Goal: Task Accomplishment & Management: Complete application form

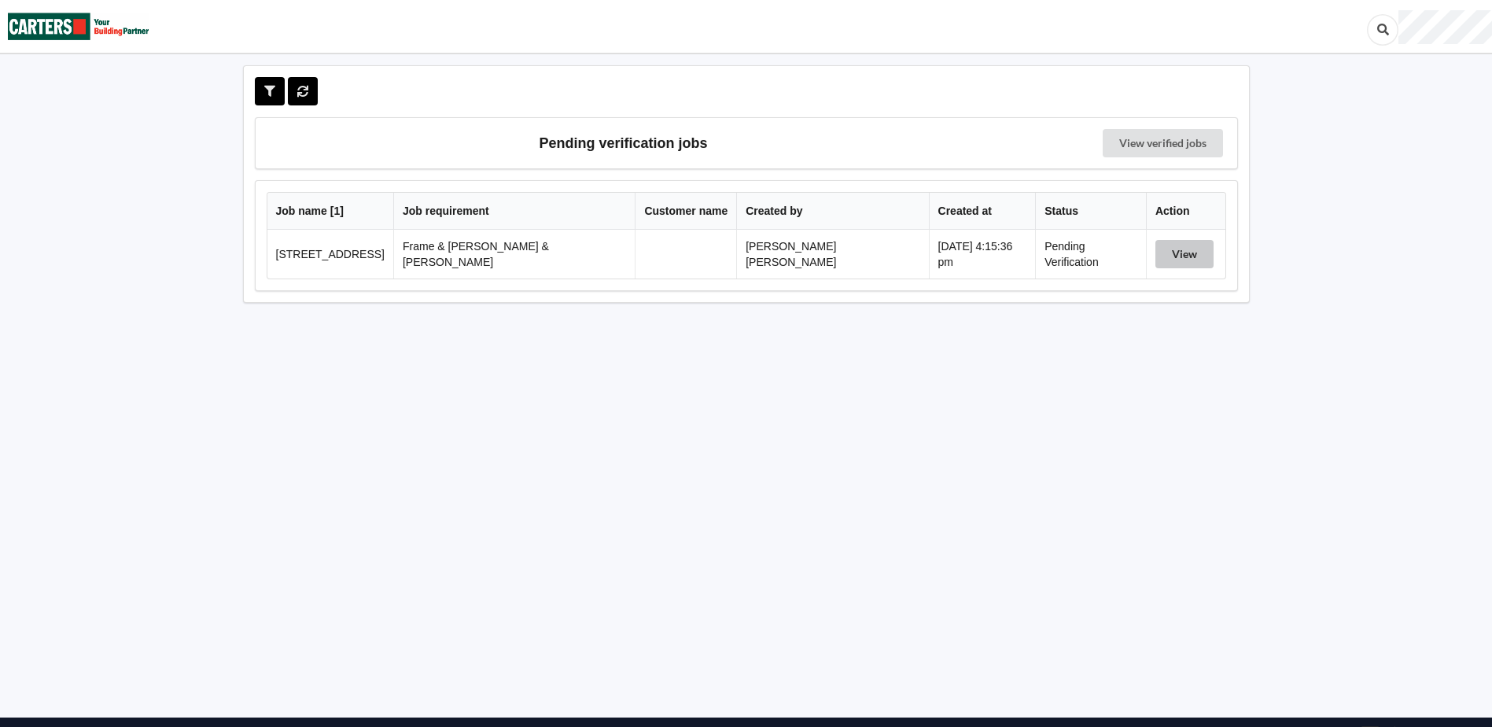
click at [1188, 259] on button "View" at bounding box center [1185, 254] width 58 height 28
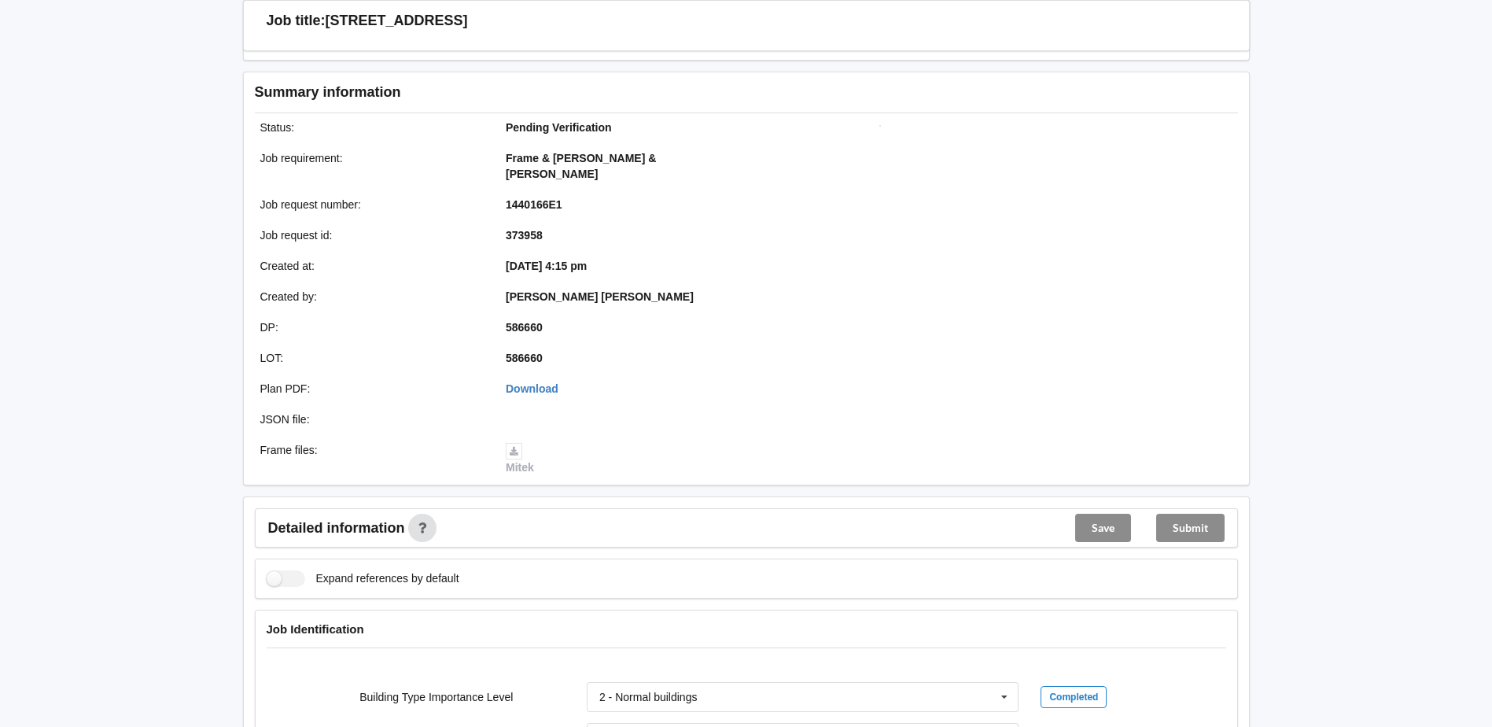
scroll to position [157, 0]
click at [542, 382] on link "Download" at bounding box center [532, 388] width 53 height 13
click at [547, 382] on link "Download" at bounding box center [532, 388] width 53 height 13
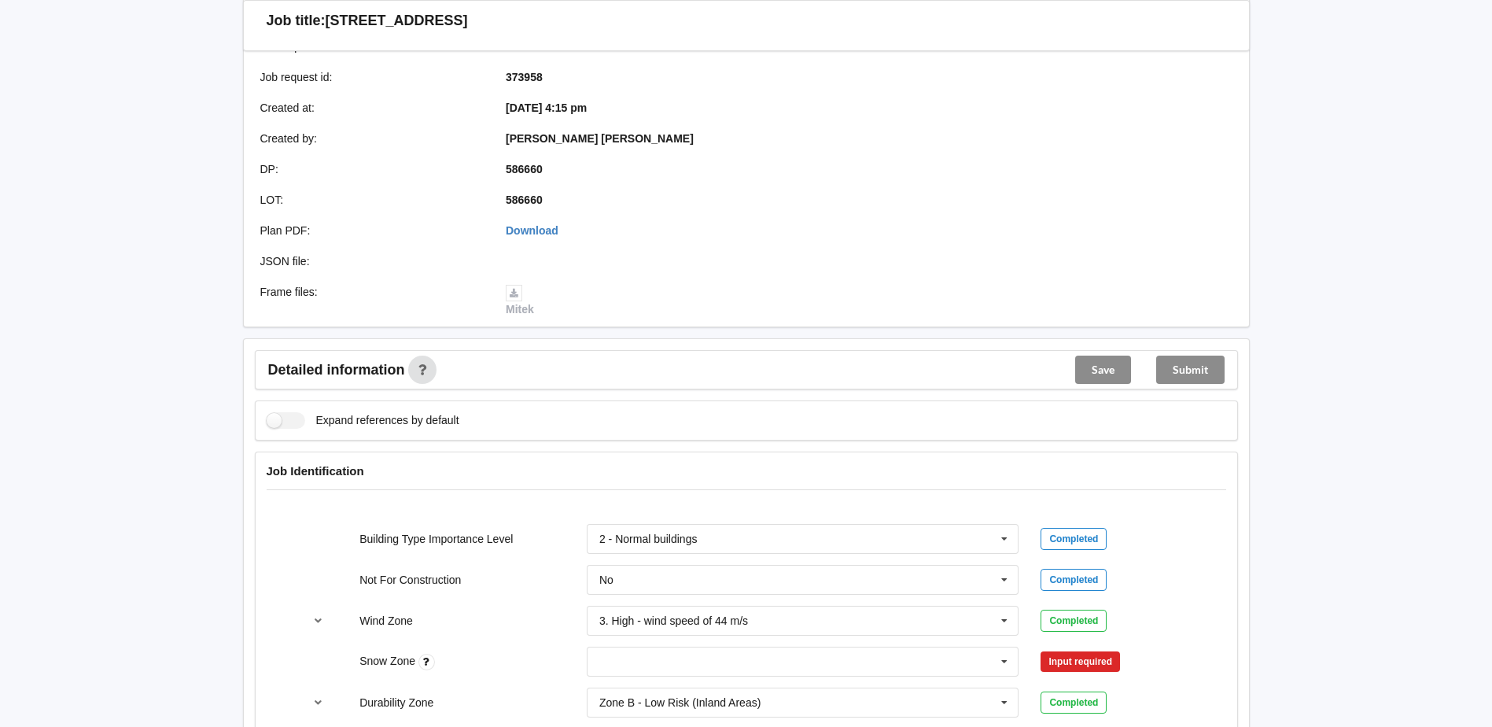
scroll to position [472, 0]
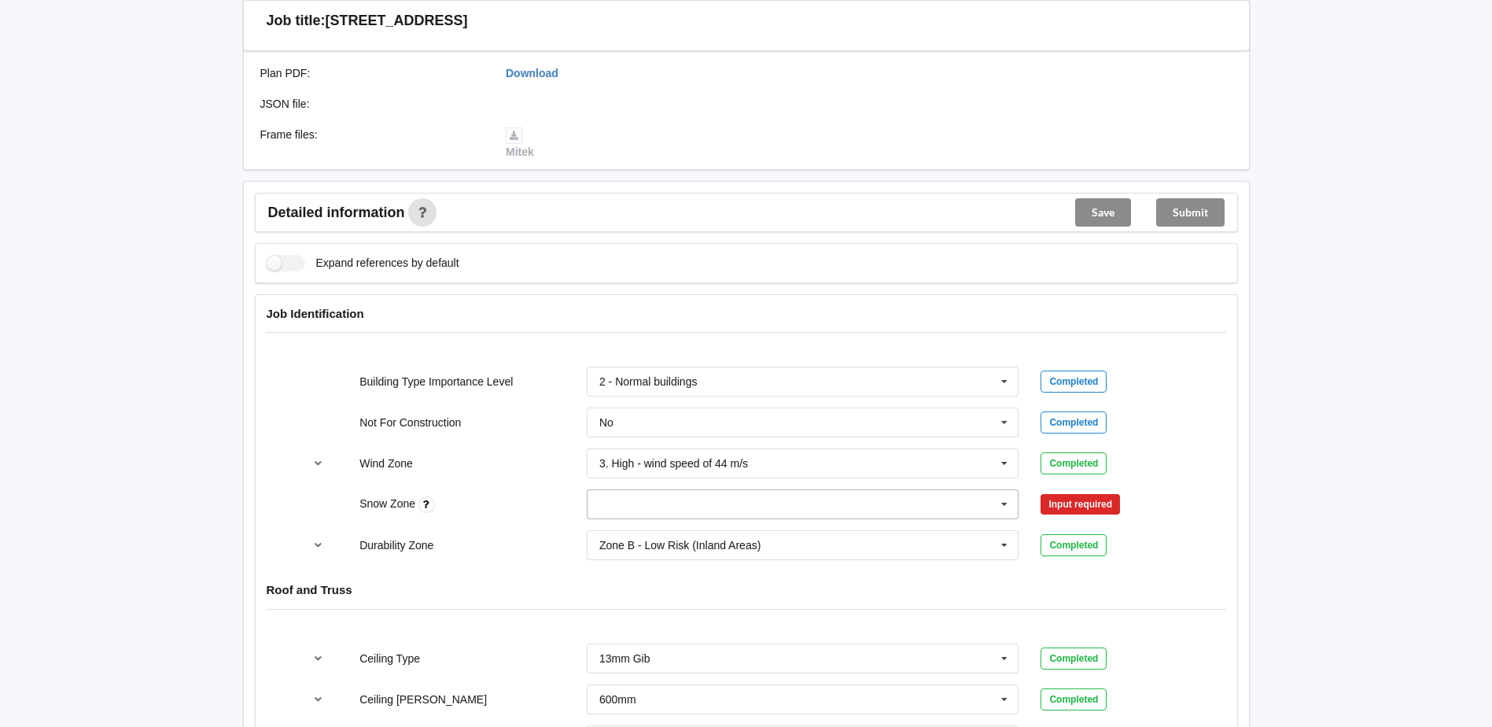
click at [845, 490] on input "text" at bounding box center [803, 504] width 431 height 28
click at [739, 525] on div "N0" at bounding box center [803, 532] width 431 height 29
click at [1100, 498] on button "Confirm input" at bounding box center [1088, 505] width 94 height 26
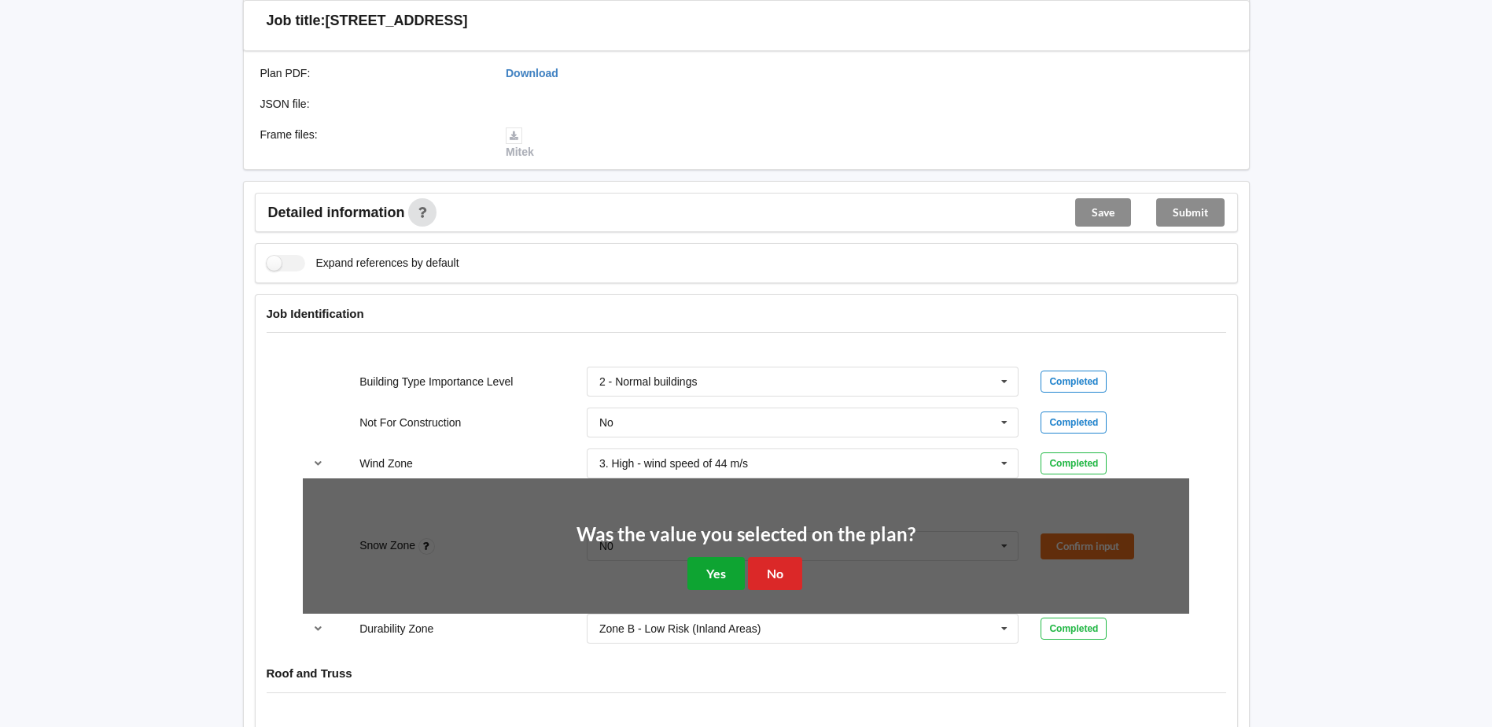
click at [726, 557] on button "Yes" at bounding box center [715, 573] width 57 height 32
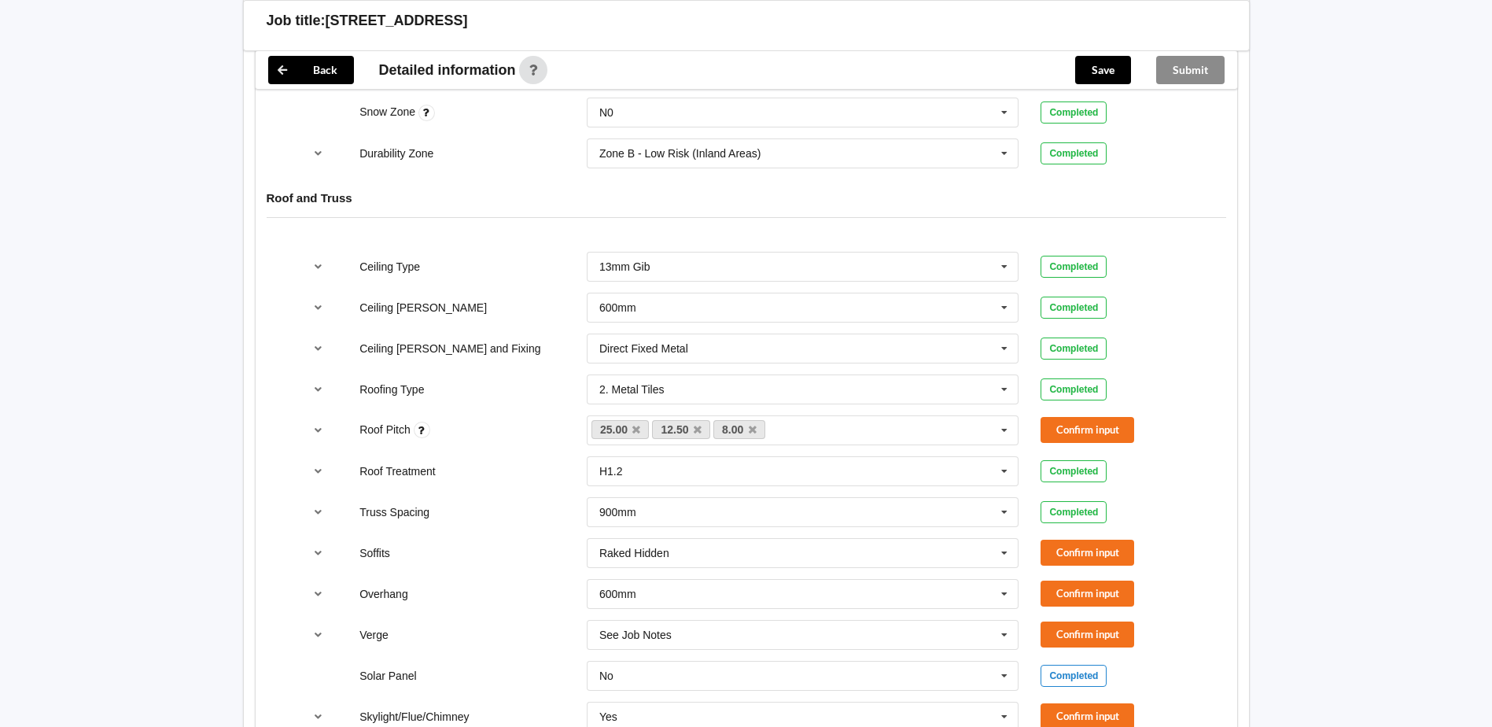
scroll to position [865, 0]
click at [692, 418] on link "12.50" at bounding box center [681, 427] width 58 height 19
click at [697, 423] on icon at bounding box center [698, 428] width 8 height 10
click at [693, 423] on icon at bounding box center [691, 428] width 8 height 10
click at [1097, 415] on button "Confirm input" at bounding box center [1088, 428] width 94 height 26
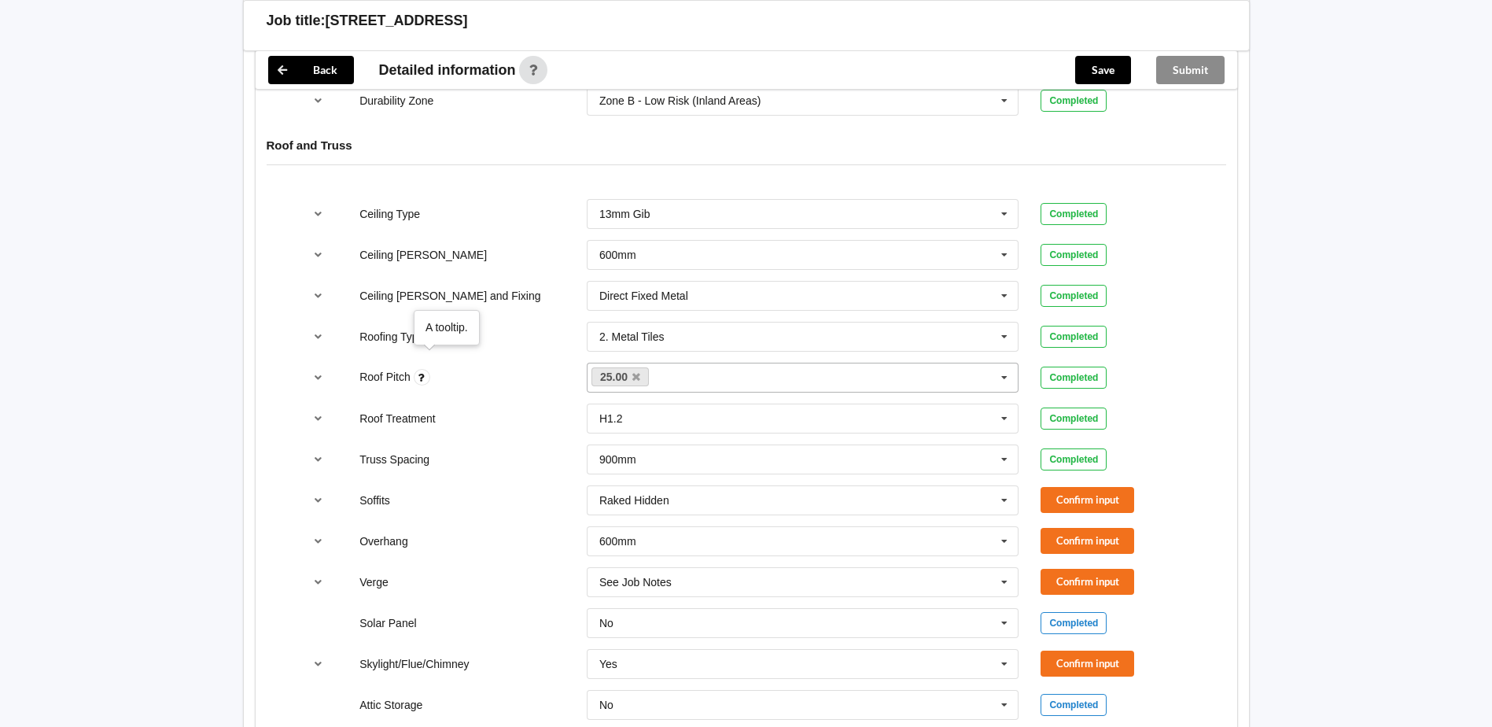
scroll to position [944, 0]
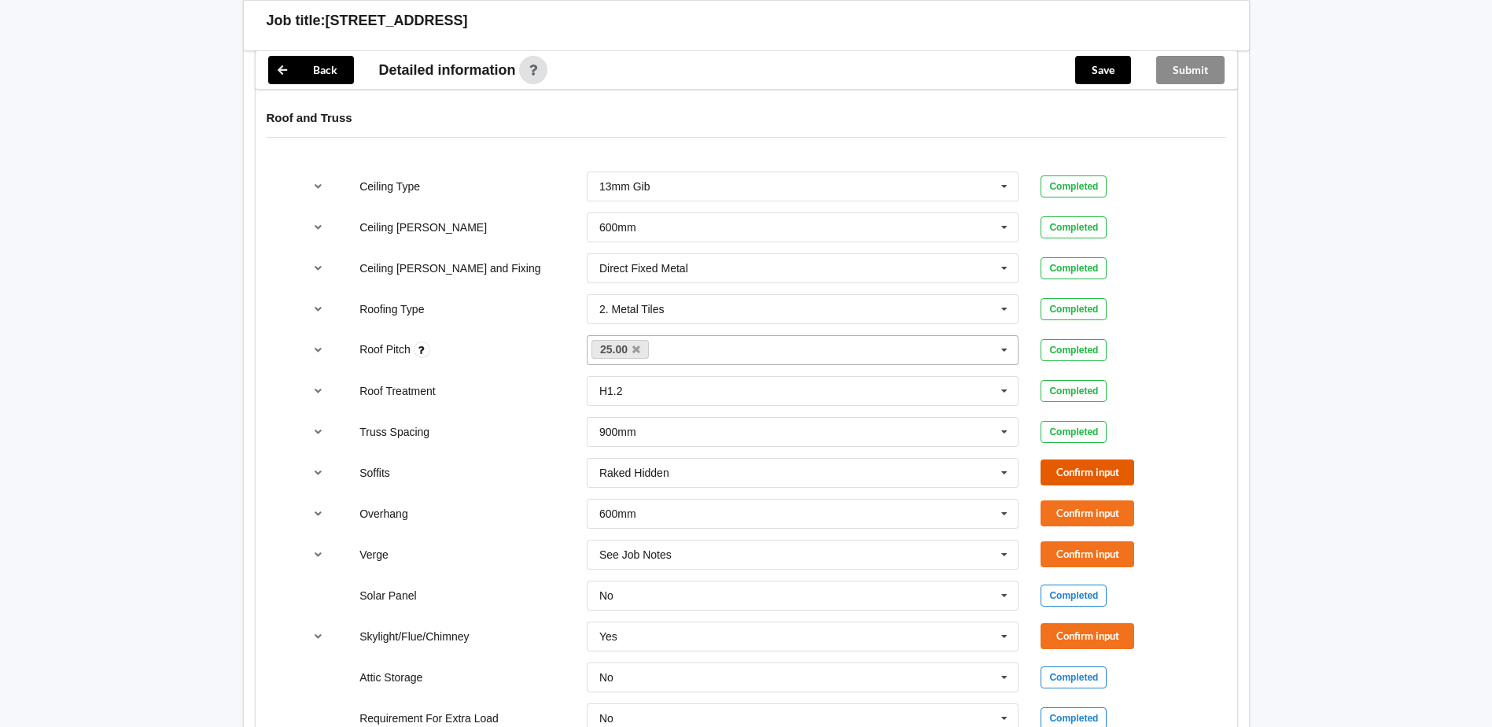
click at [1083, 459] on button "Confirm input" at bounding box center [1088, 472] width 94 height 26
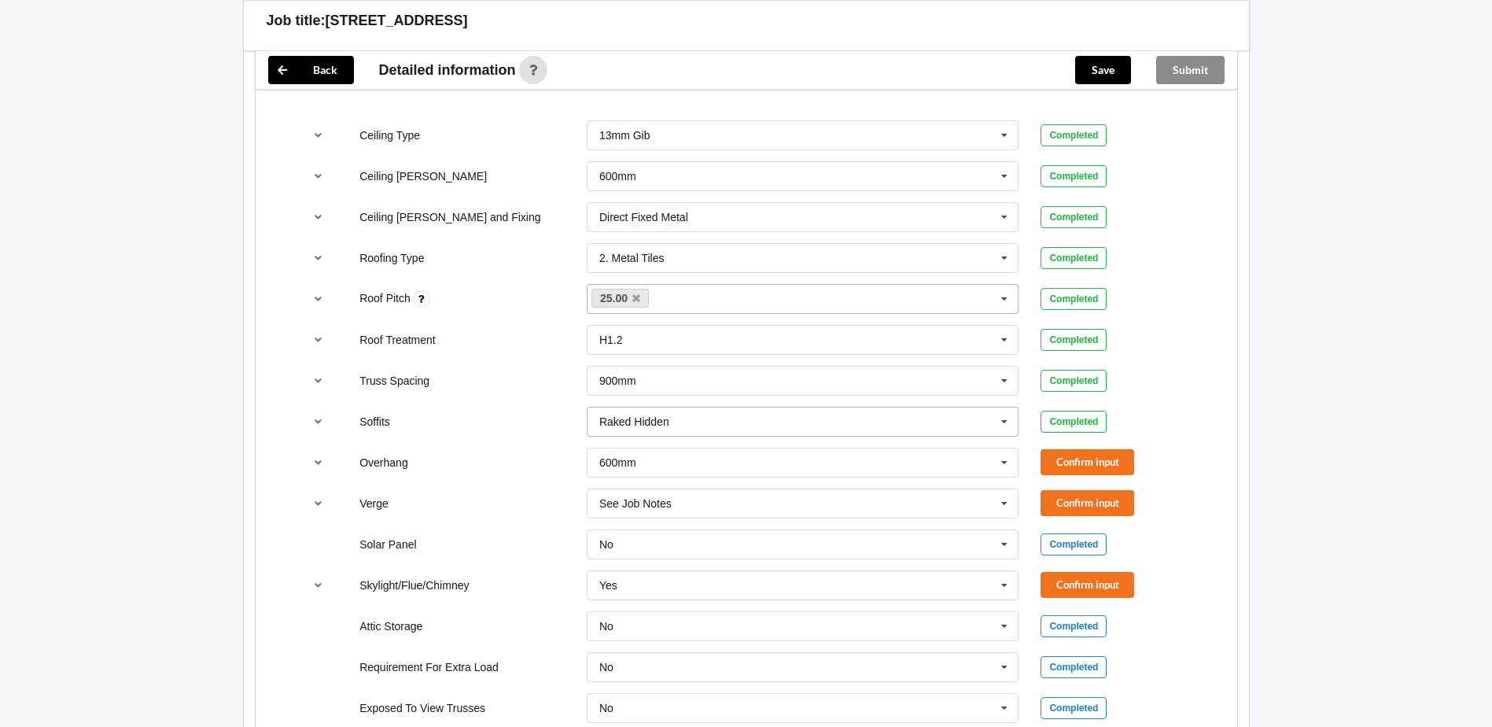
scroll to position [1023, 0]
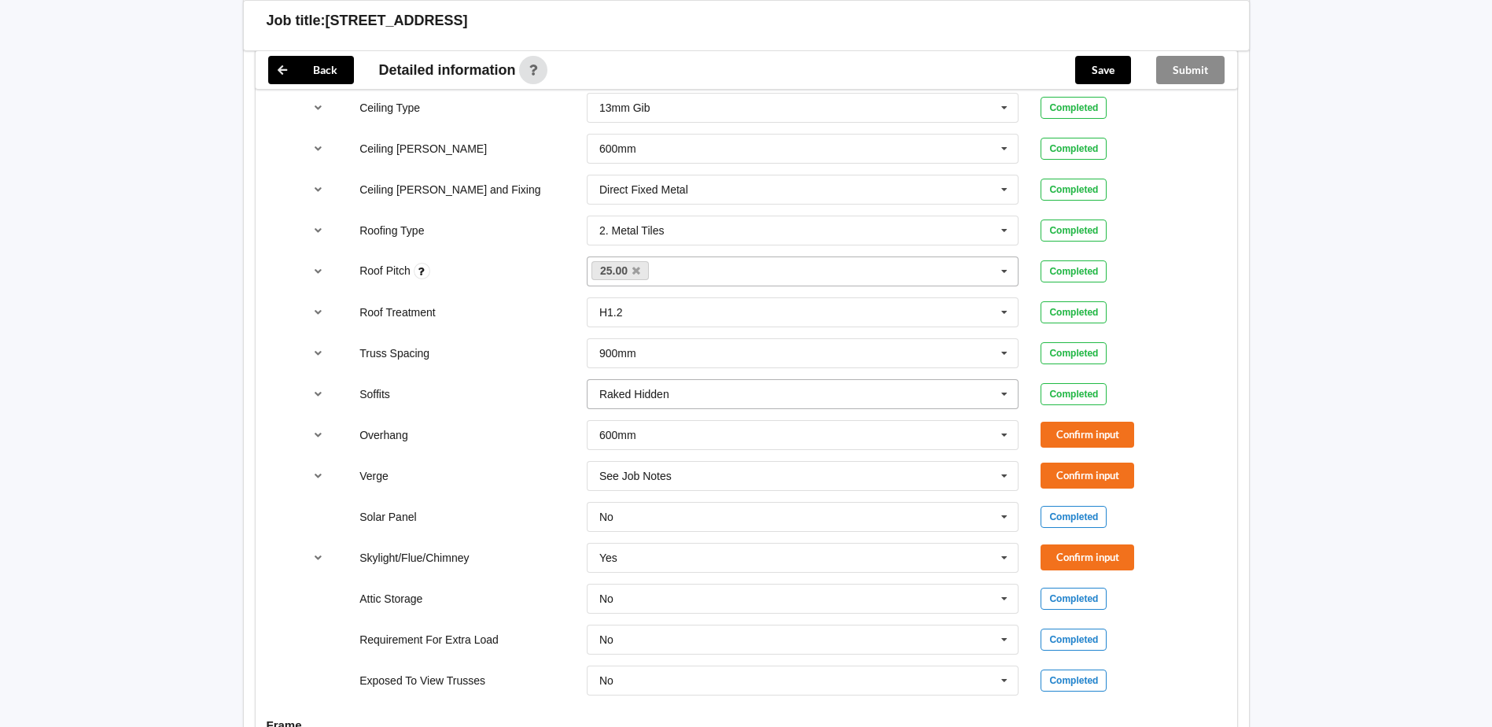
click at [958, 380] on input "text" at bounding box center [803, 394] width 431 height 28
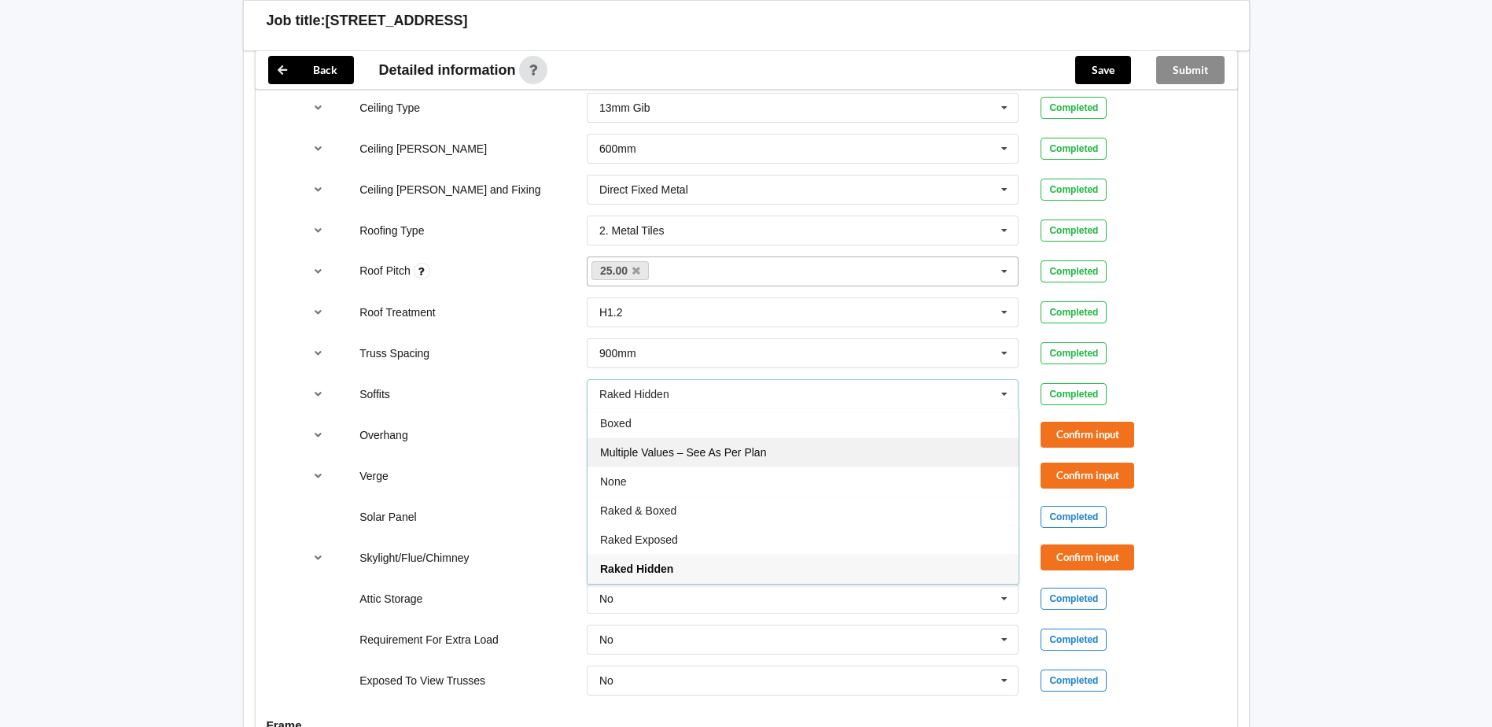
click at [771, 437] on div "Multiple Values – See As Per Plan" at bounding box center [803, 451] width 431 height 29
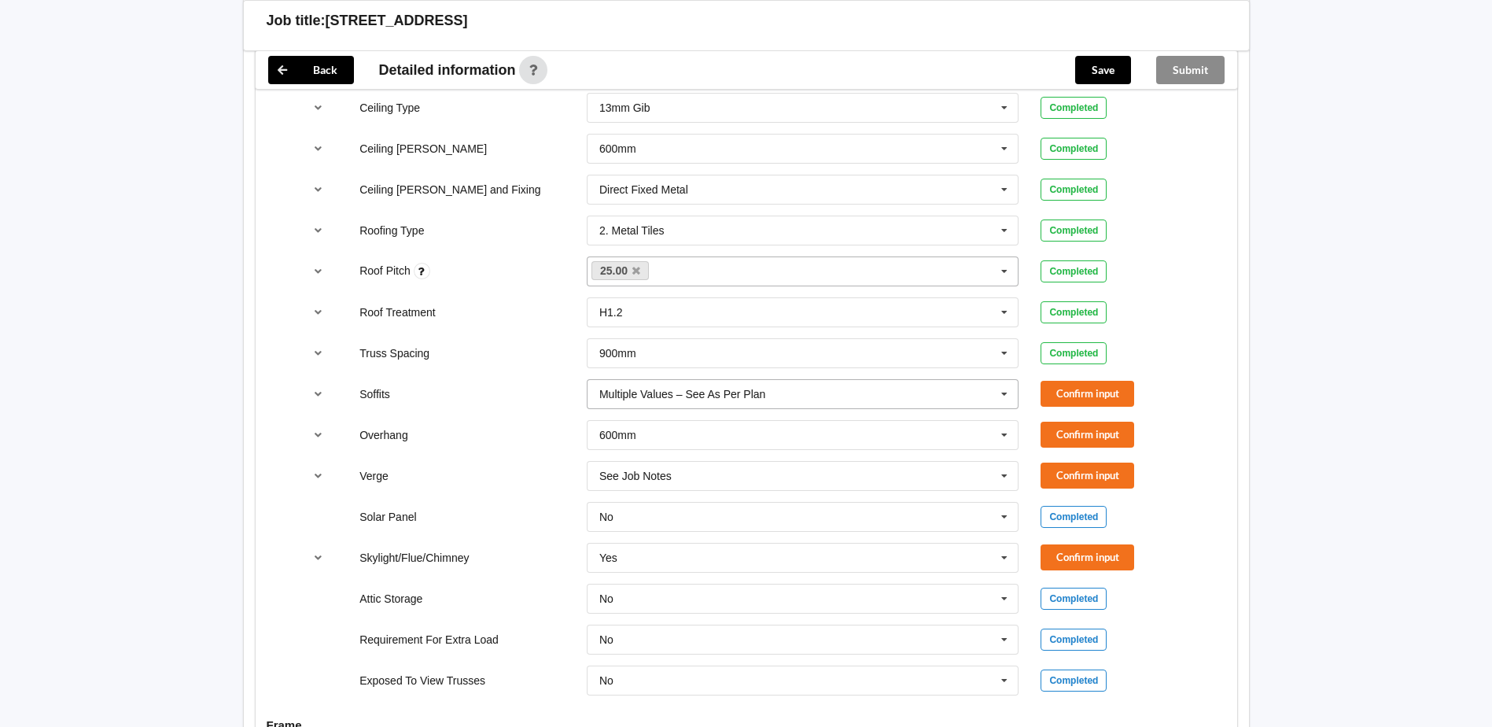
click at [968, 382] on input "text" at bounding box center [803, 394] width 431 height 28
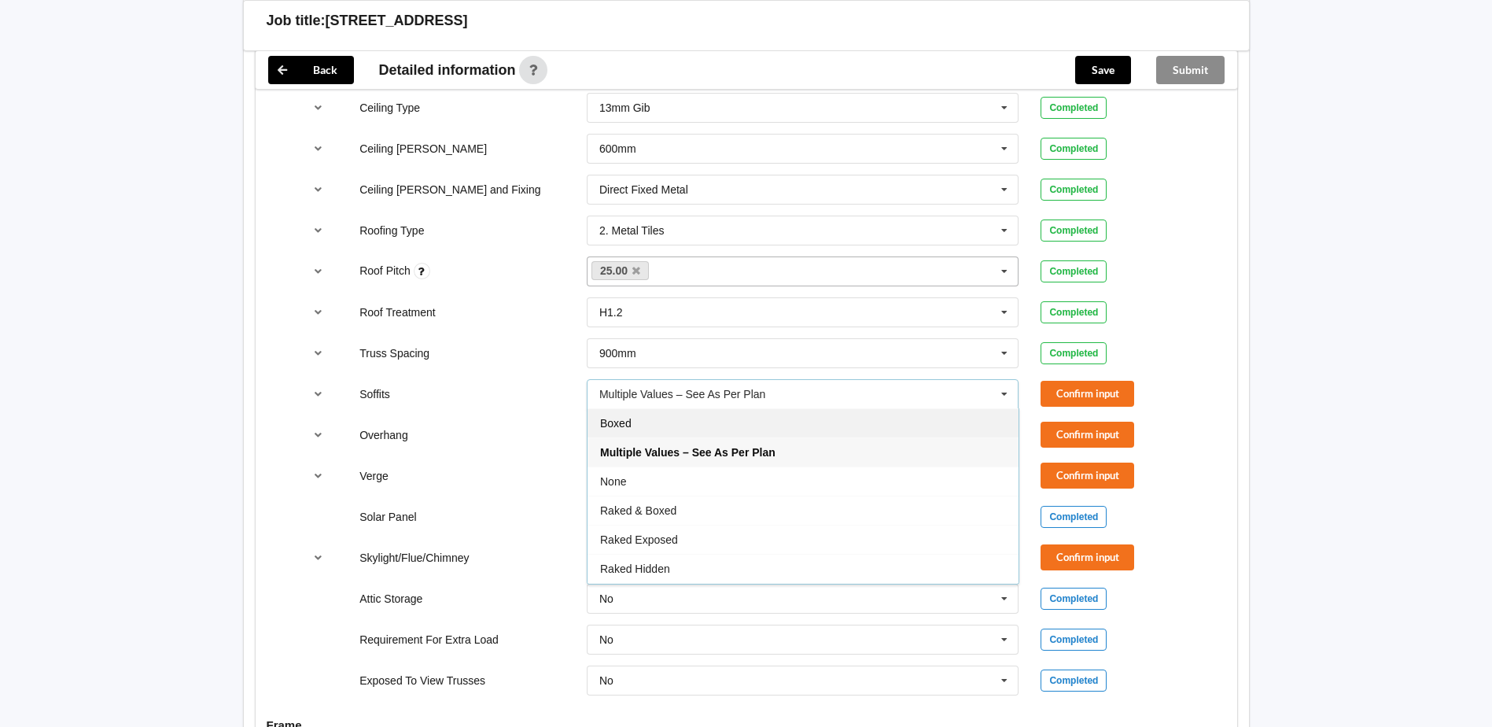
click at [828, 408] on div "Boxed" at bounding box center [803, 422] width 431 height 29
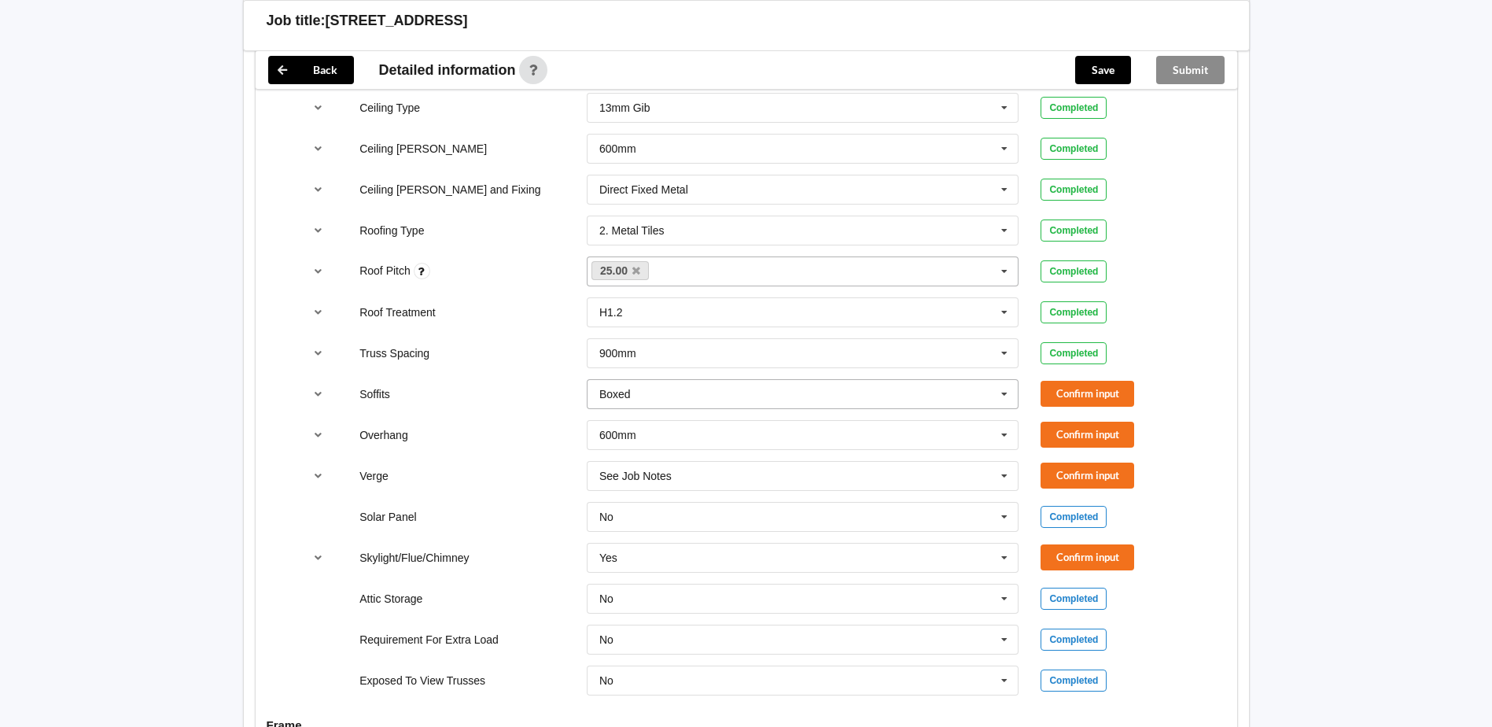
click at [980, 384] on input "text" at bounding box center [803, 394] width 431 height 28
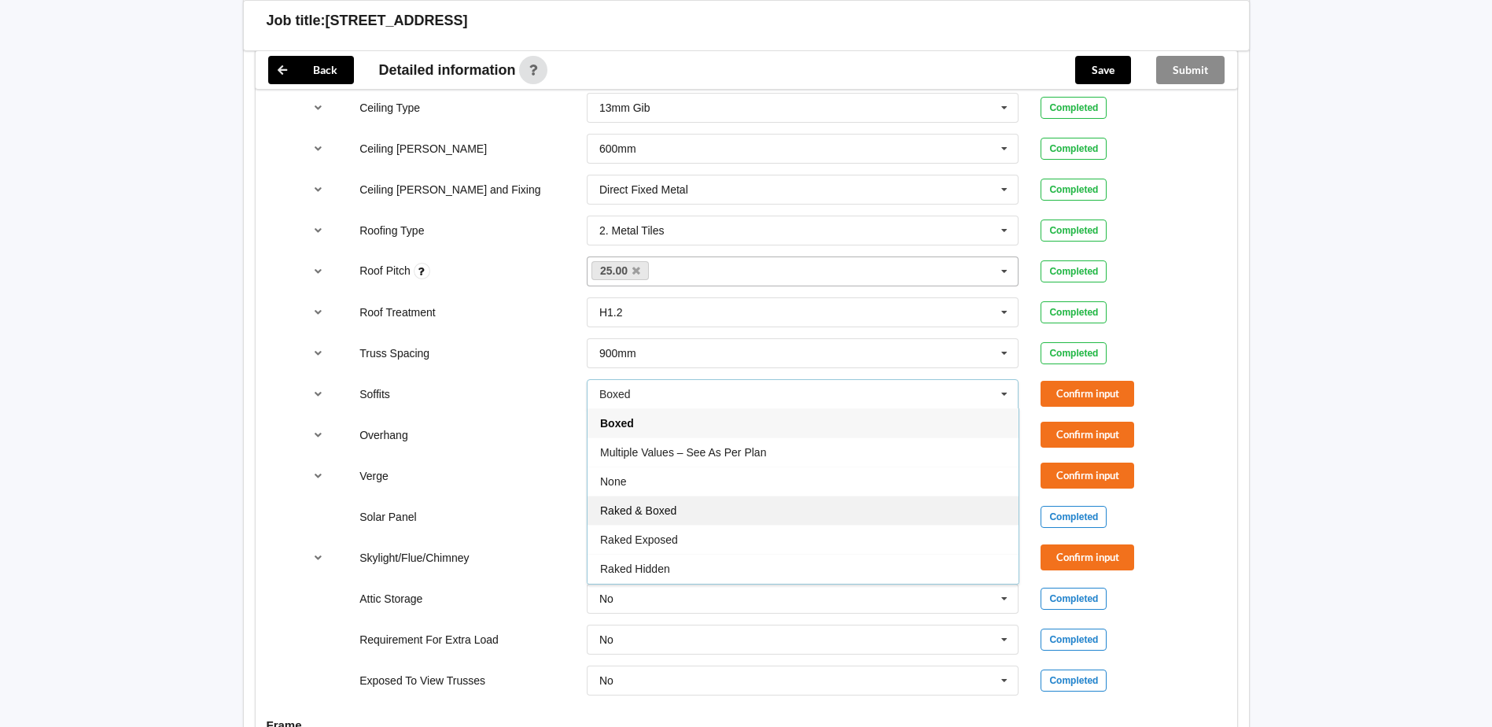
click at [694, 497] on div "Raked & Boxed" at bounding box center [803, 510] width 431 height 29
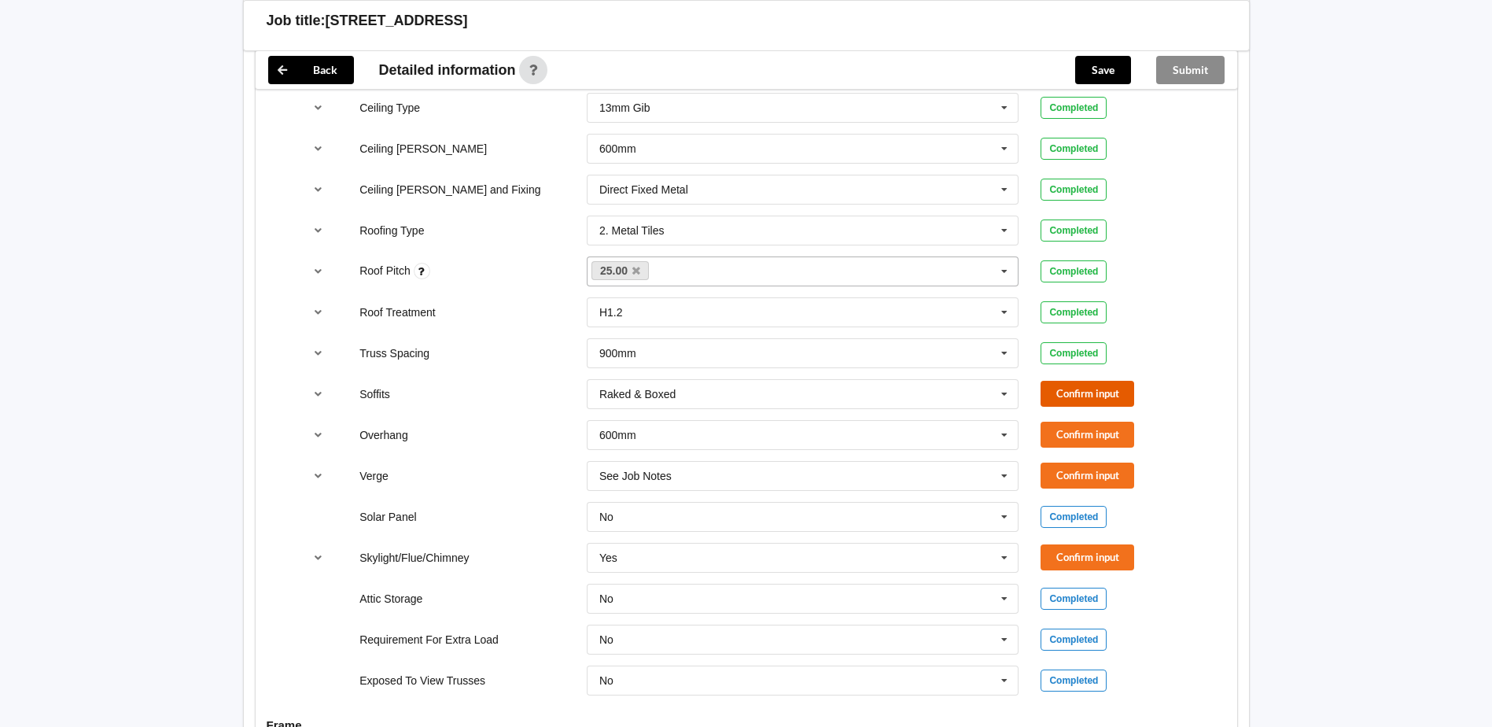
click at [1076, 381] on button "Confirm input" at bounding box center [1088, 394] width 94 height 26
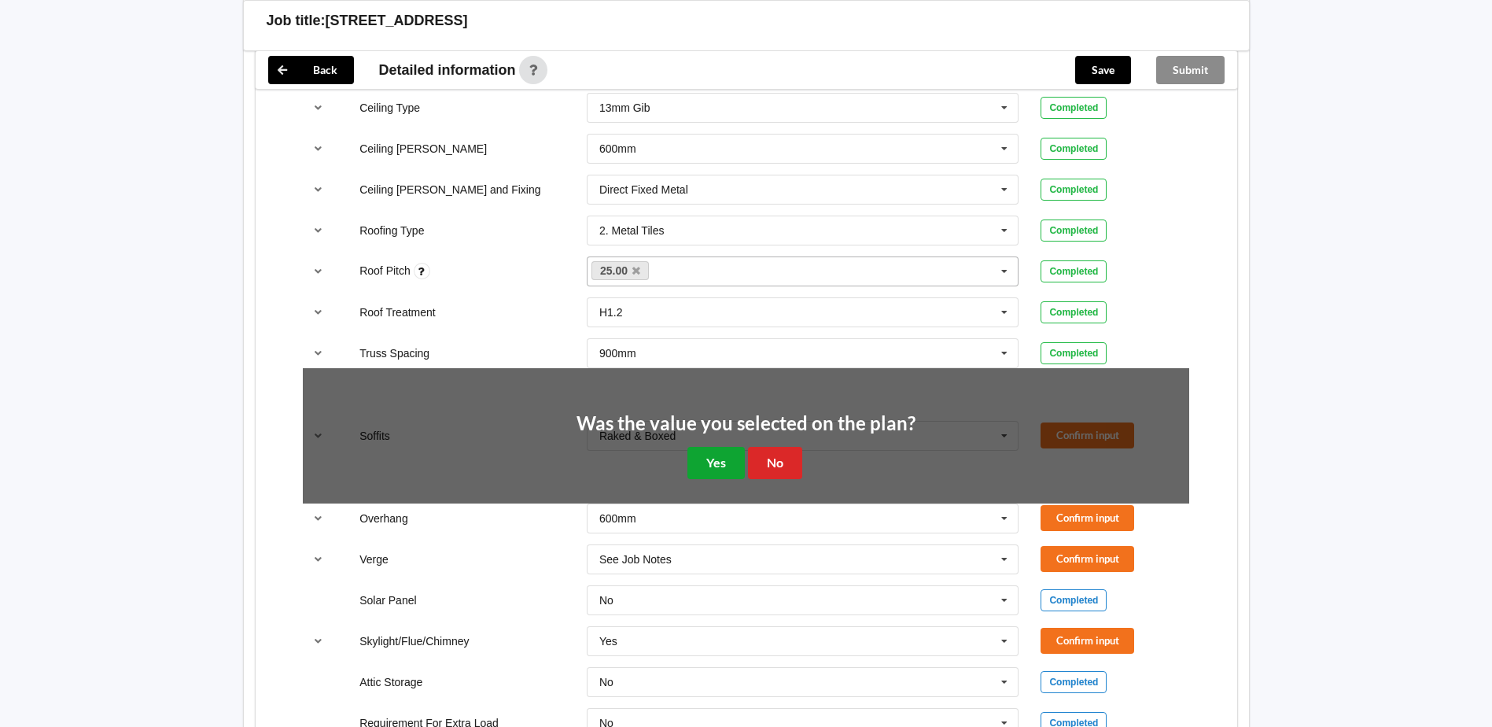
click at [704, 447] on button "Yes" at bounding box center [715, 463] width 57 height 32
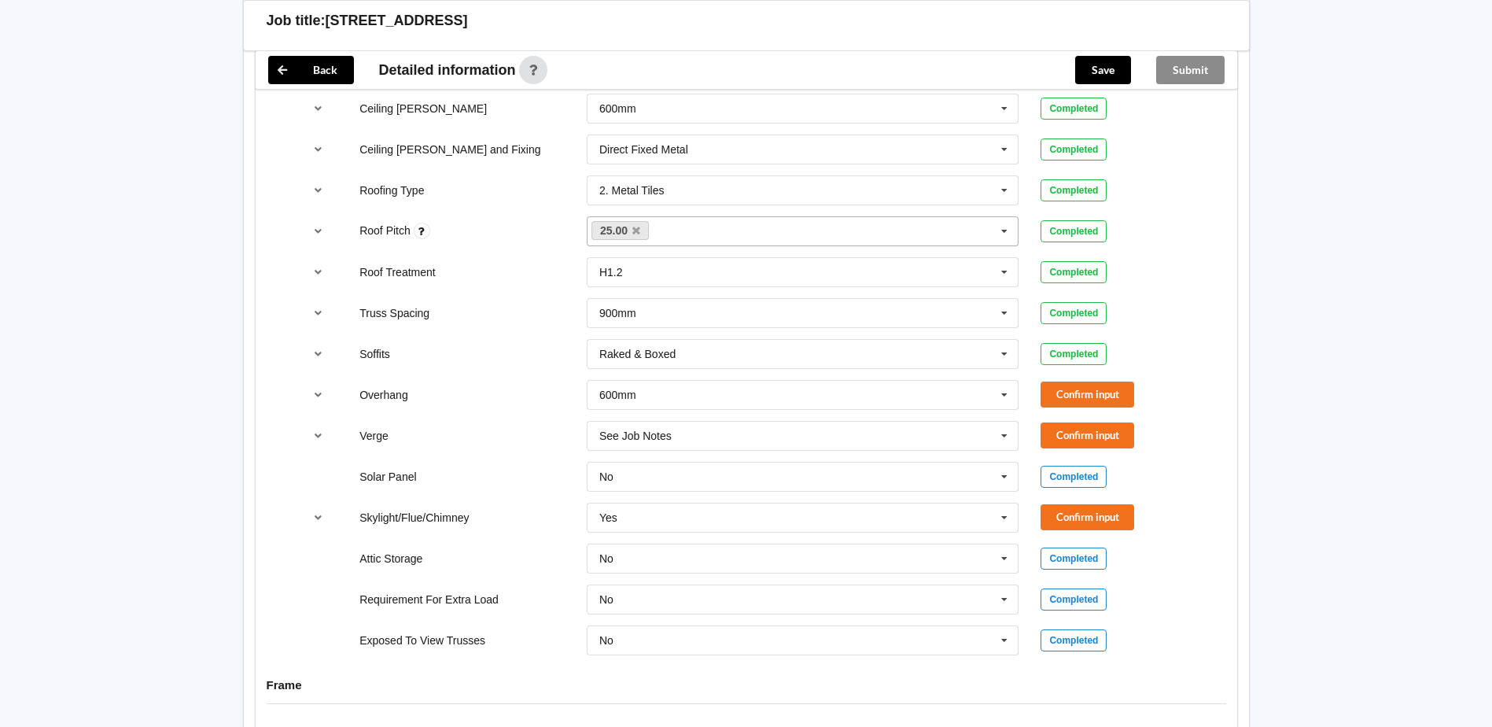
scroll to position [1101, 0]
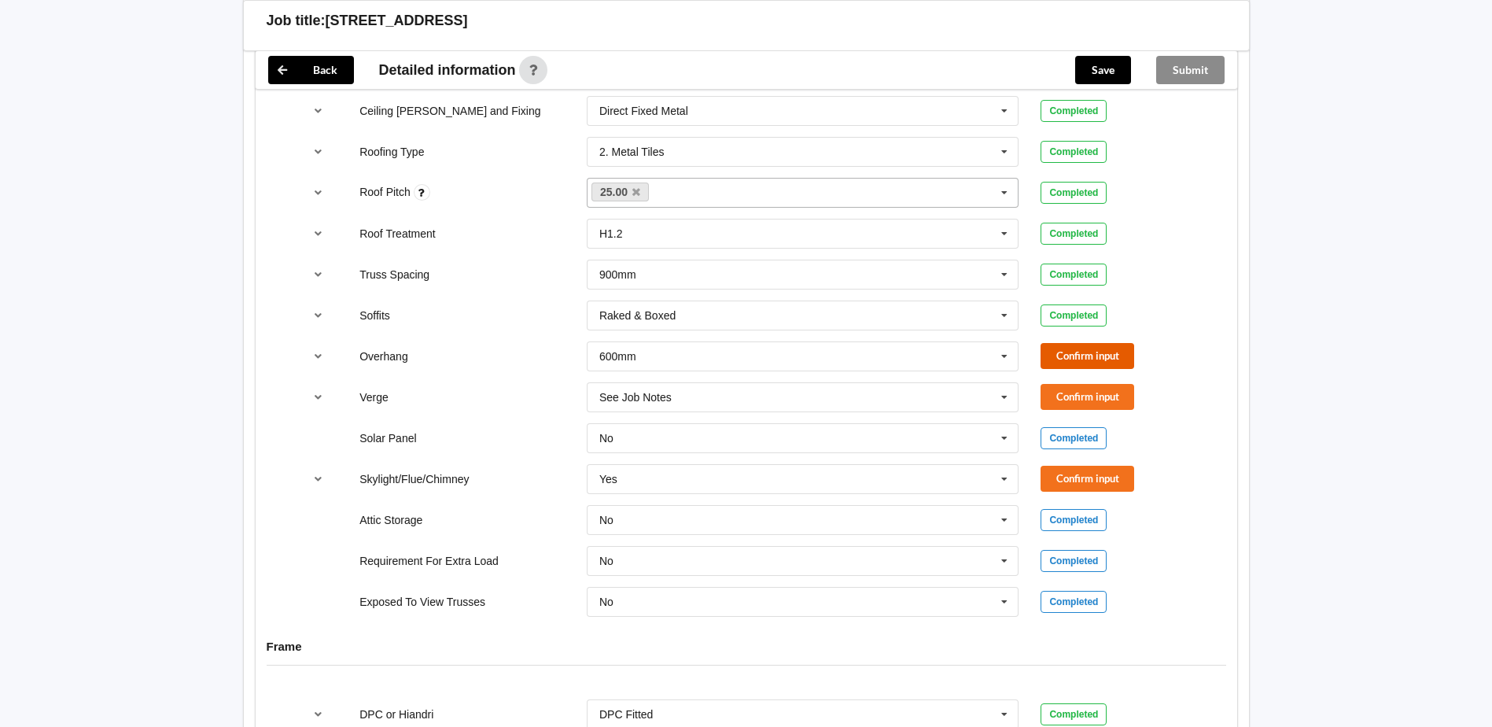
click at [1108, 343] on button "Confirm input" at bounding box center [1088, 356] width 94 height 26
click at [1019, 380] on div "See Job Notes See Job Notes 300mm 450mm 600mm 750mm Multiple Values – See As Pe…" at bounding box center [803, 397] width 455 height 52
click at [1002, 383] on icon at bounding box center [1005, 397] width 24 height 29
click at [533, 412] on div "Solar Panel No No Yes Completed" at bounding box center [746, 438] width 909 height 52
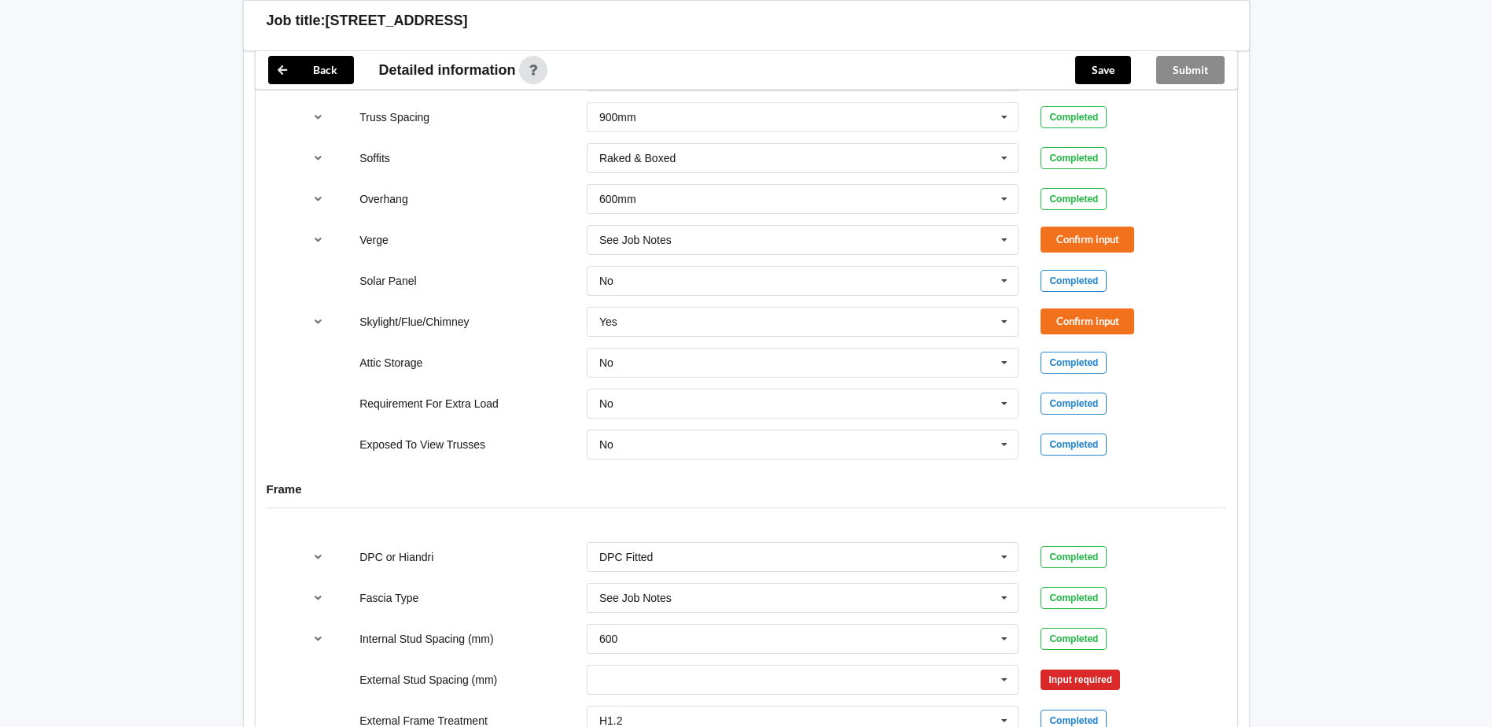
scroll to position [1180, 0]
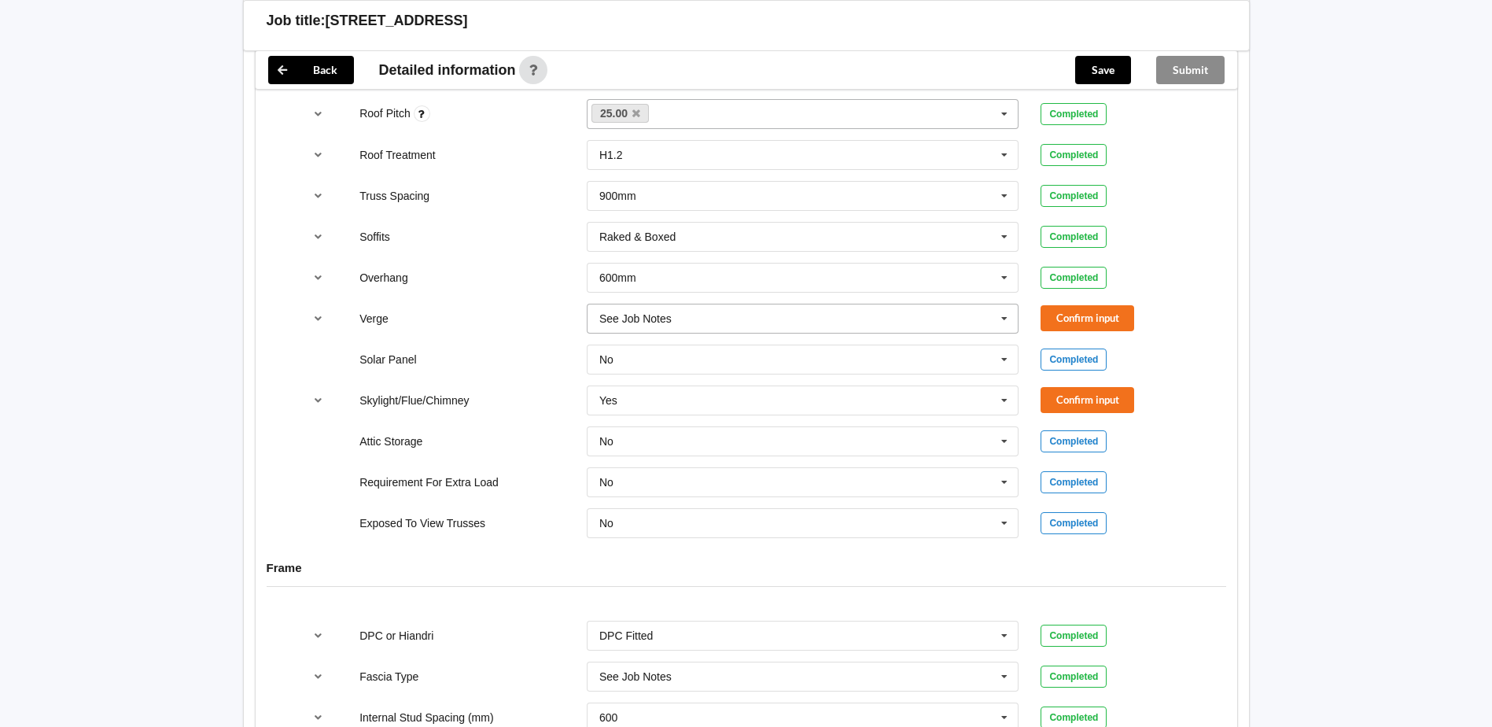
click at [1008, 305] on icon at bounding box center [1005, 318] width 24 height 29
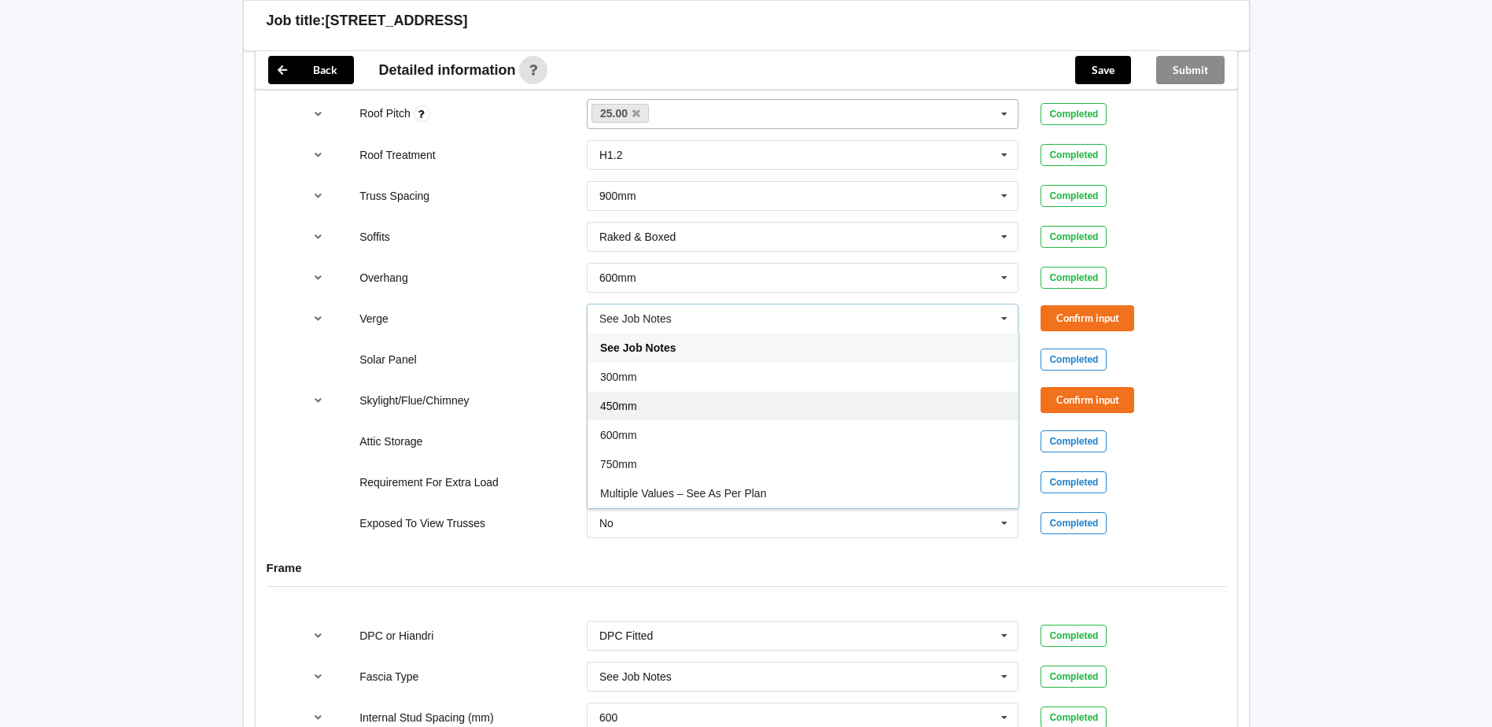
click at [844, 391] on div "450mm" at bounding box center [803, 405] width 431 height 29
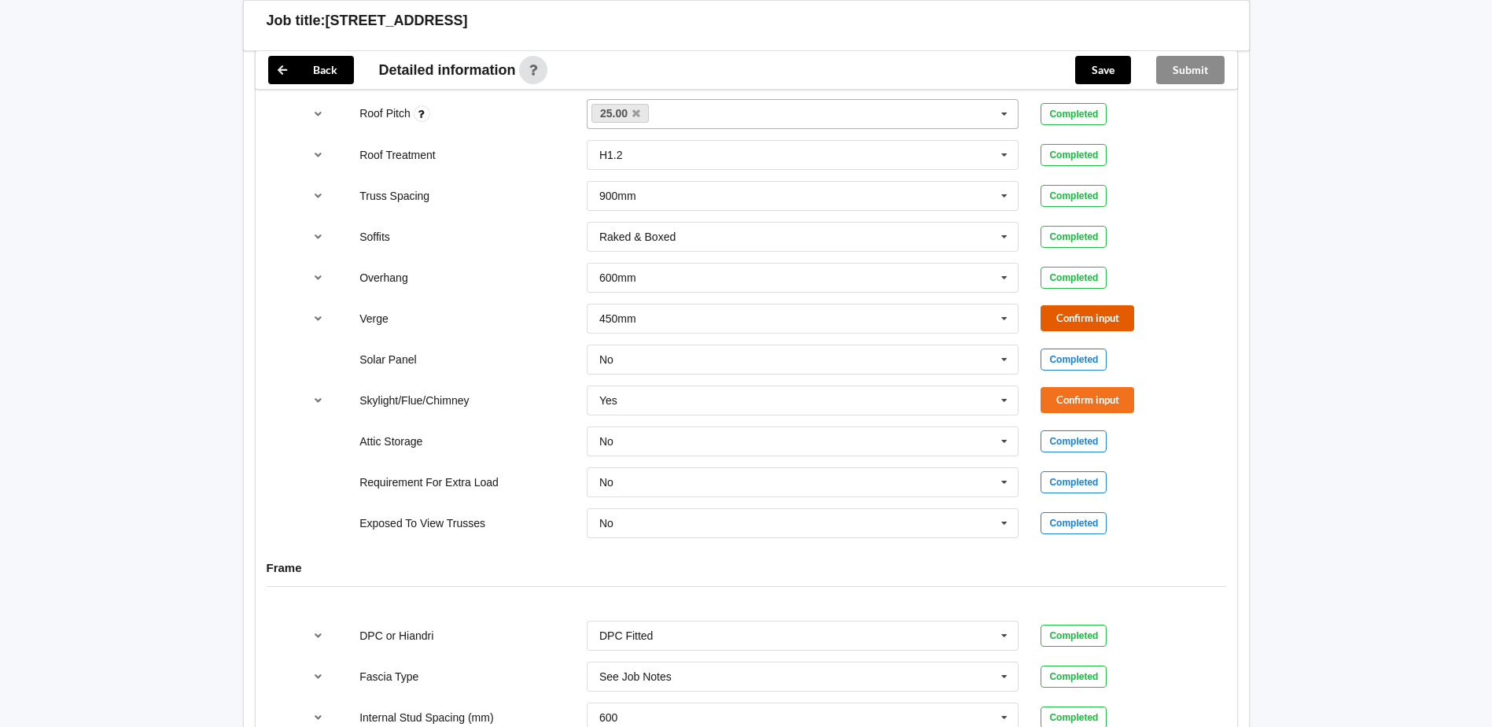
click at [1098, 305] on button "Confirm input" at bounding box center [1088, 318] width 94 height 26
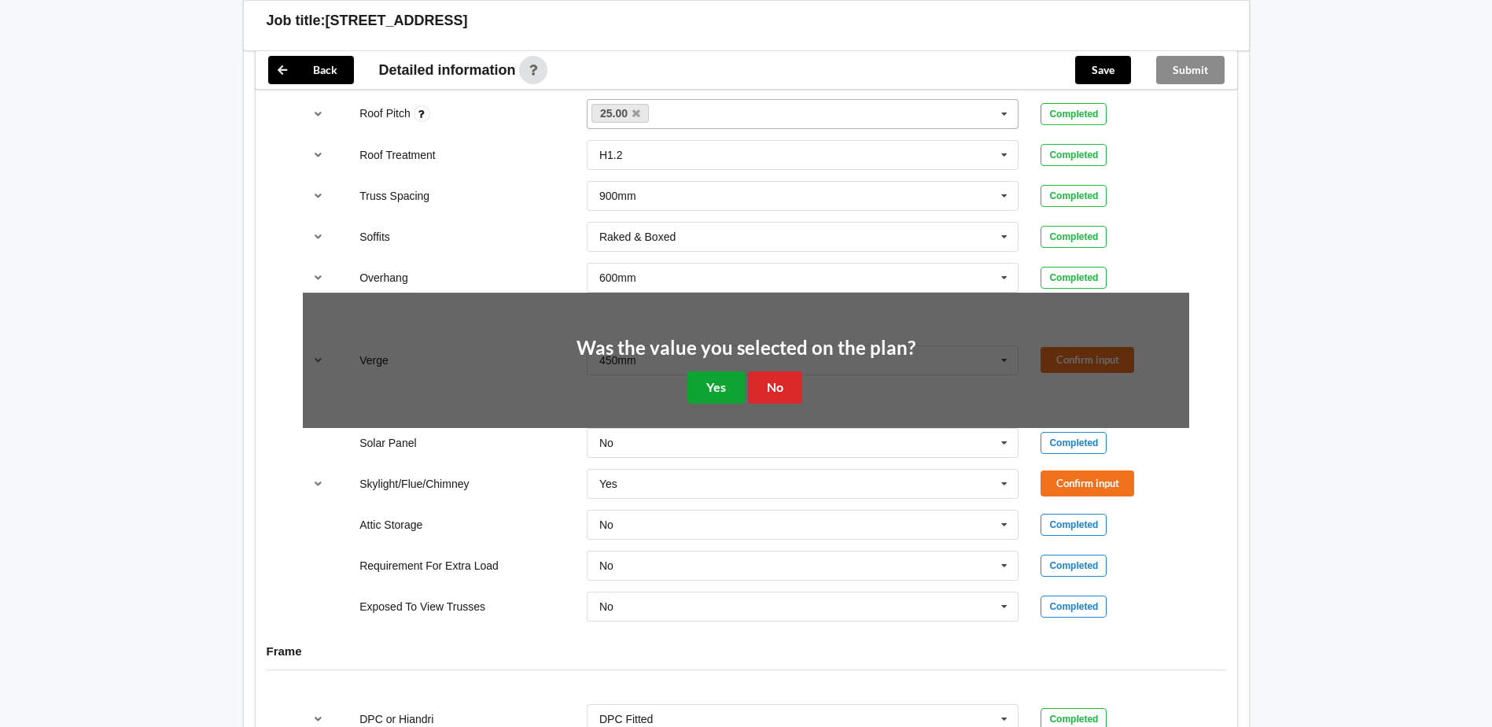
click at [705, 371] on button "Yes" at bounding box center [715, 387] width 57 height 32
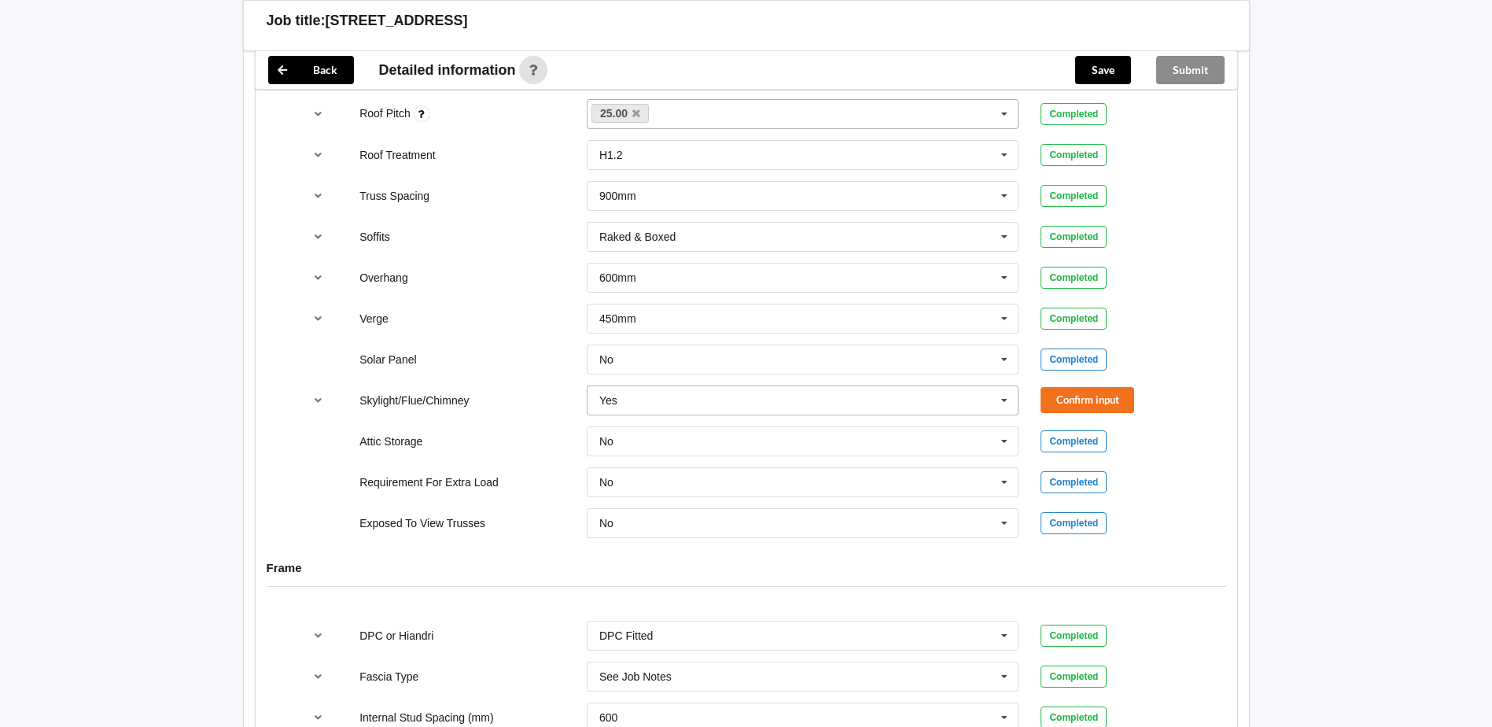
click at [967, 386] on input "text" at bounding box center [803, 400] width 431 height 28
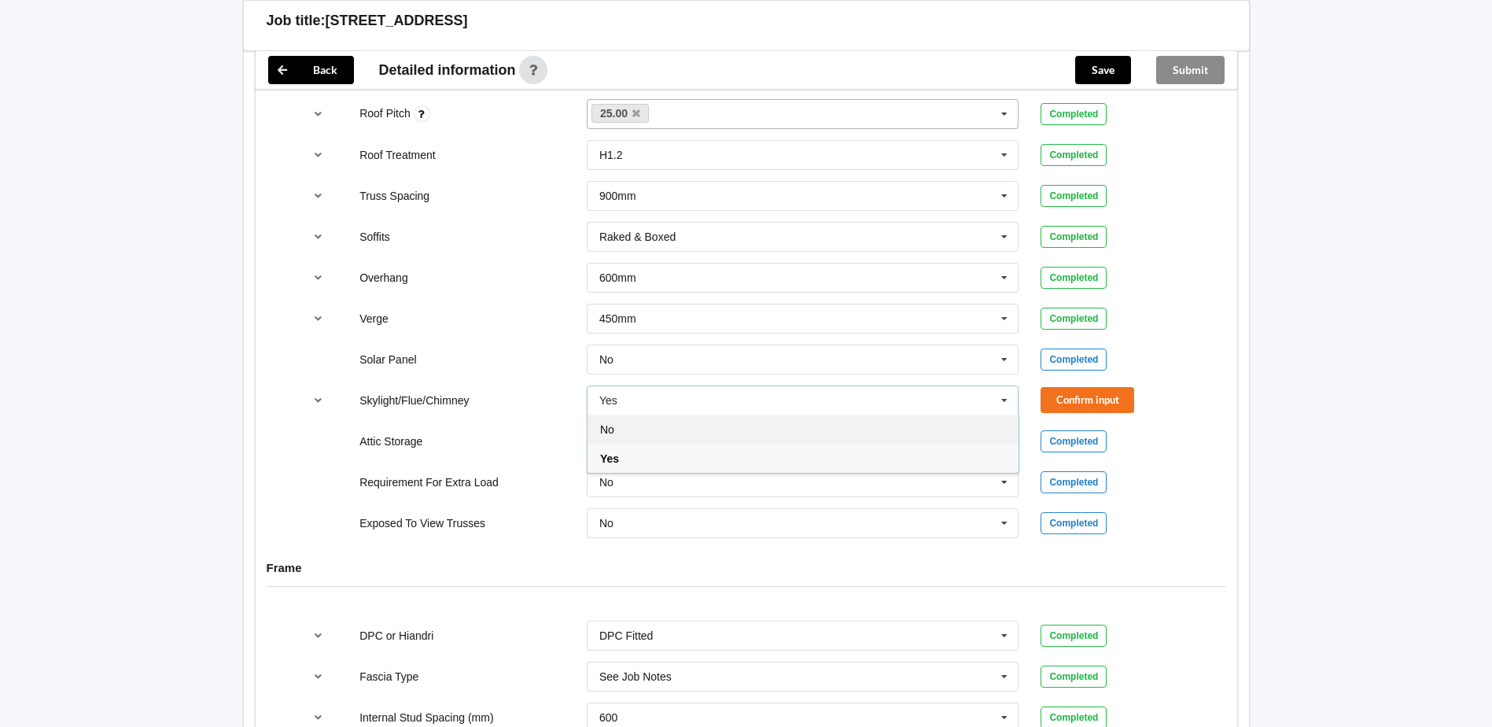
click at [824, 419] on div "No" at bounding box center [803, 429] width 431 height 29
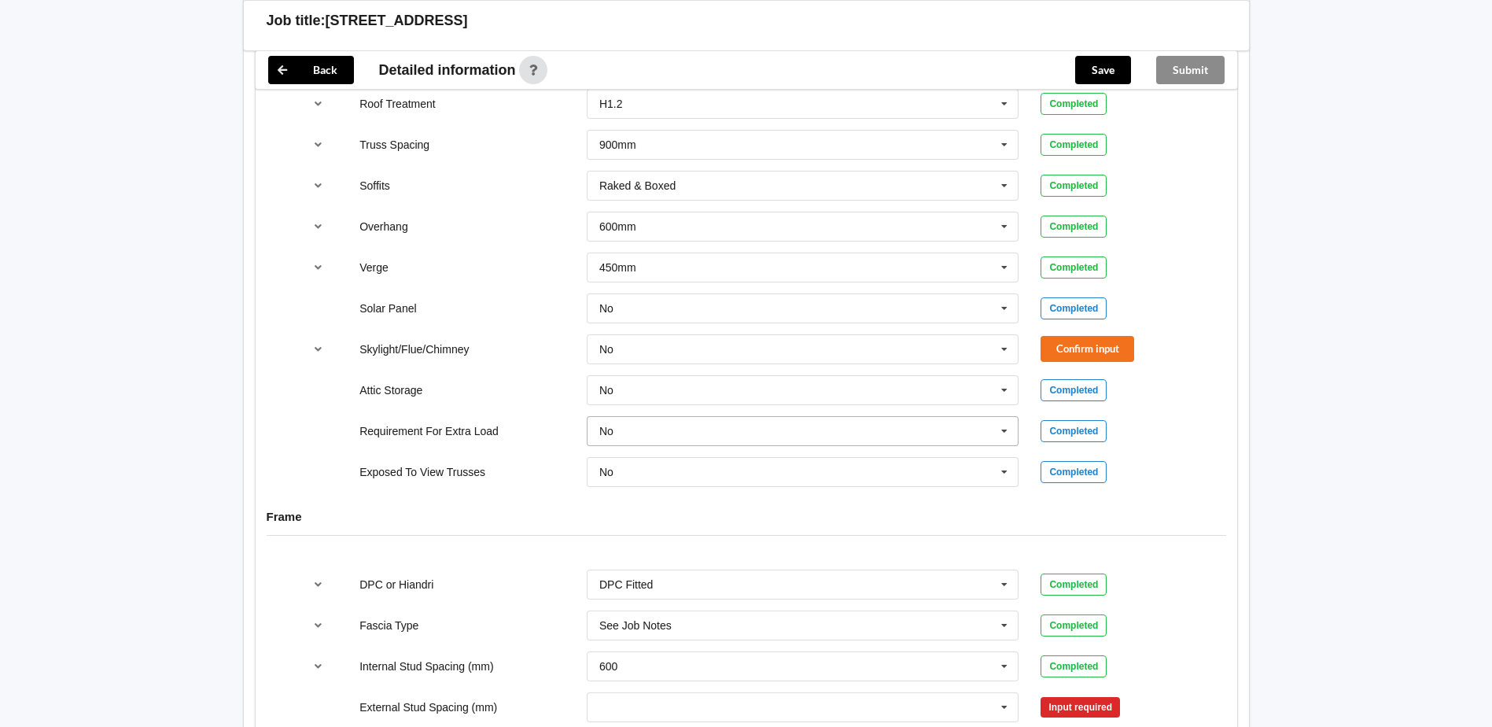
scroll to position [1259, 0]
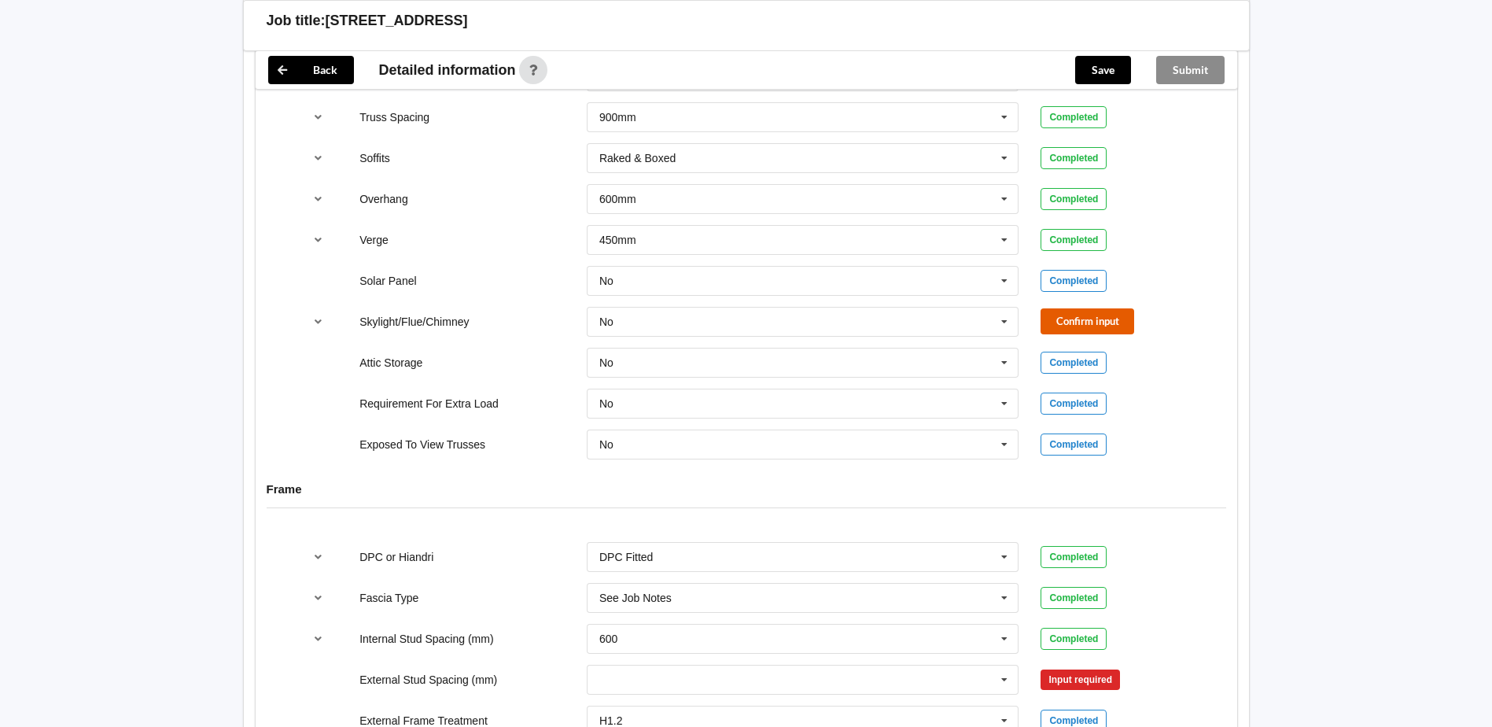
click at [1108, 308] on button "Confirm input" at bounding box center [1088, 321] width 94 height 26
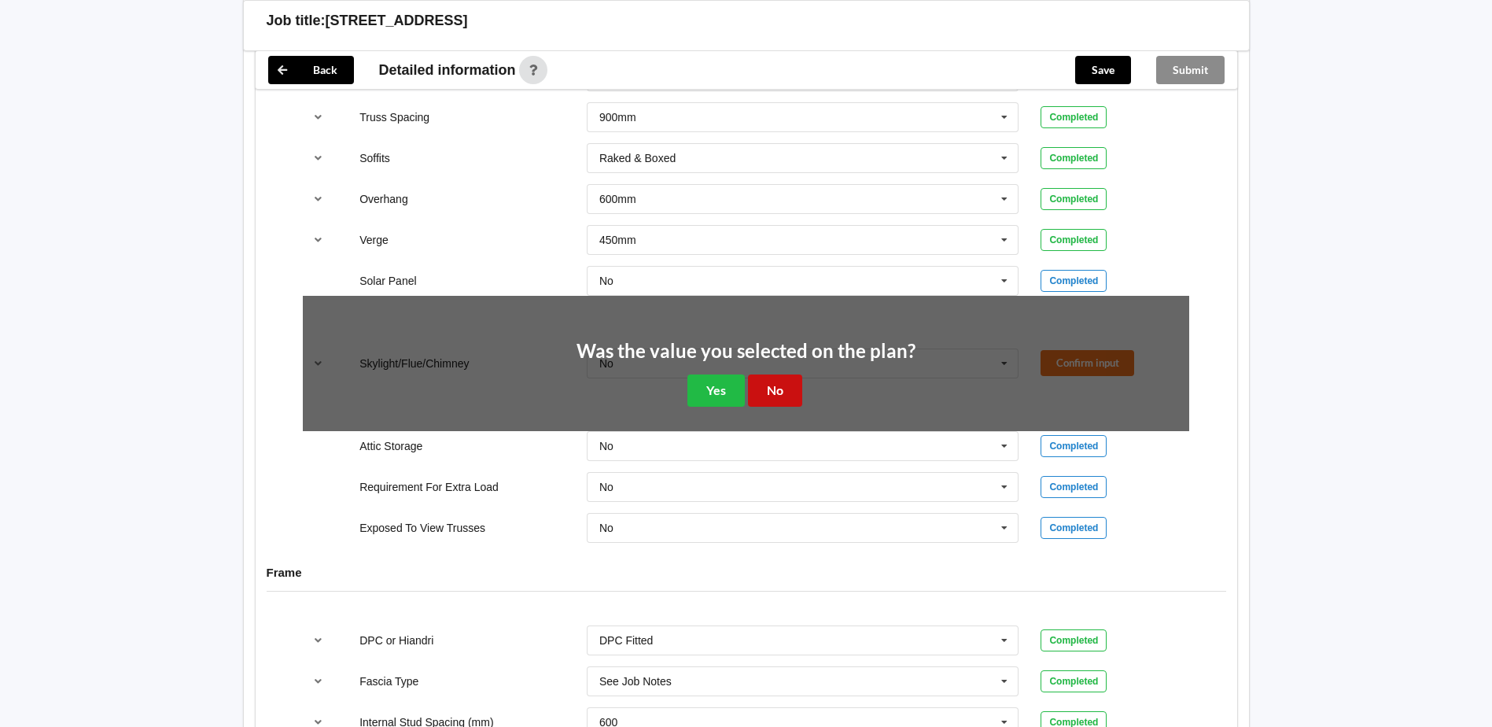
click at [767, 374] on button "No" at bounding box center [775, 390] width 54 height 32
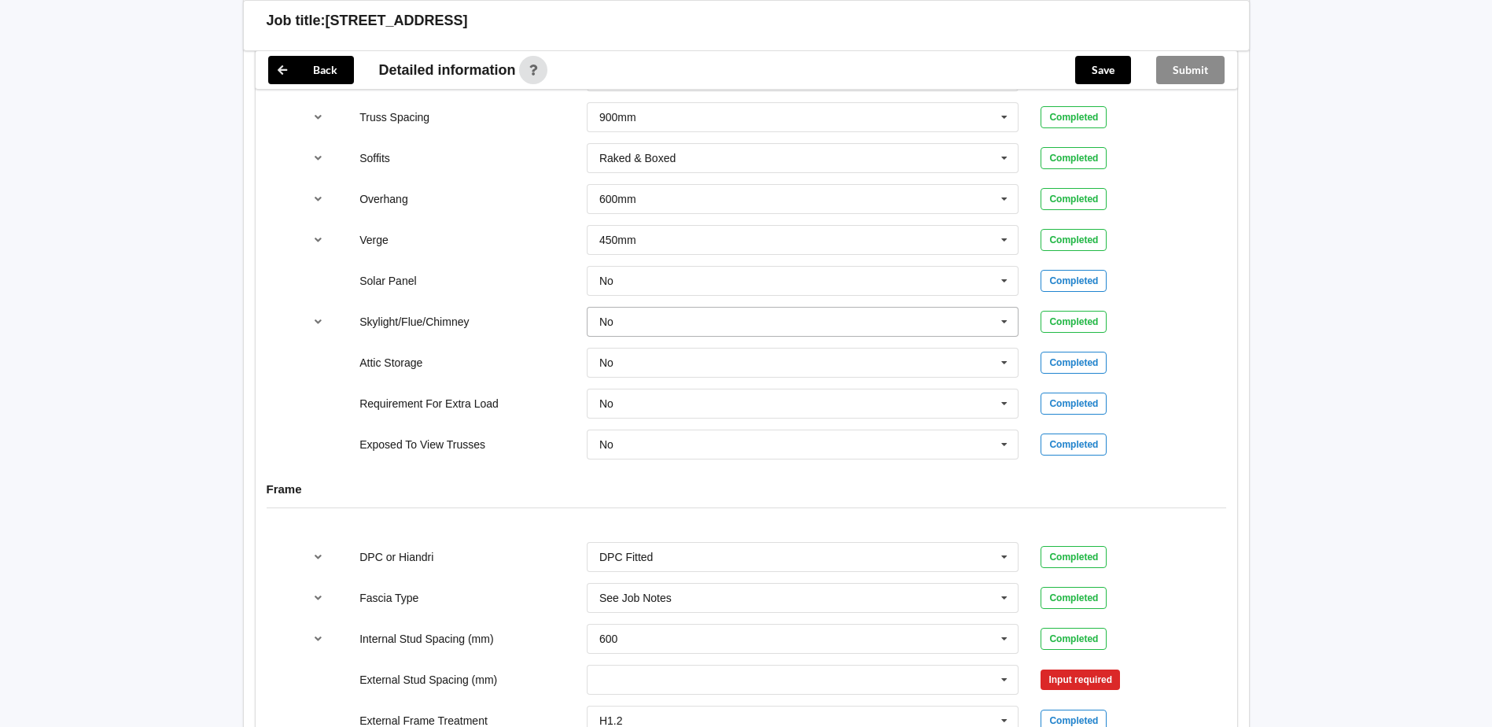
click at [994, 308] on icon at bounding box center [1005, 322] width 24 height 29
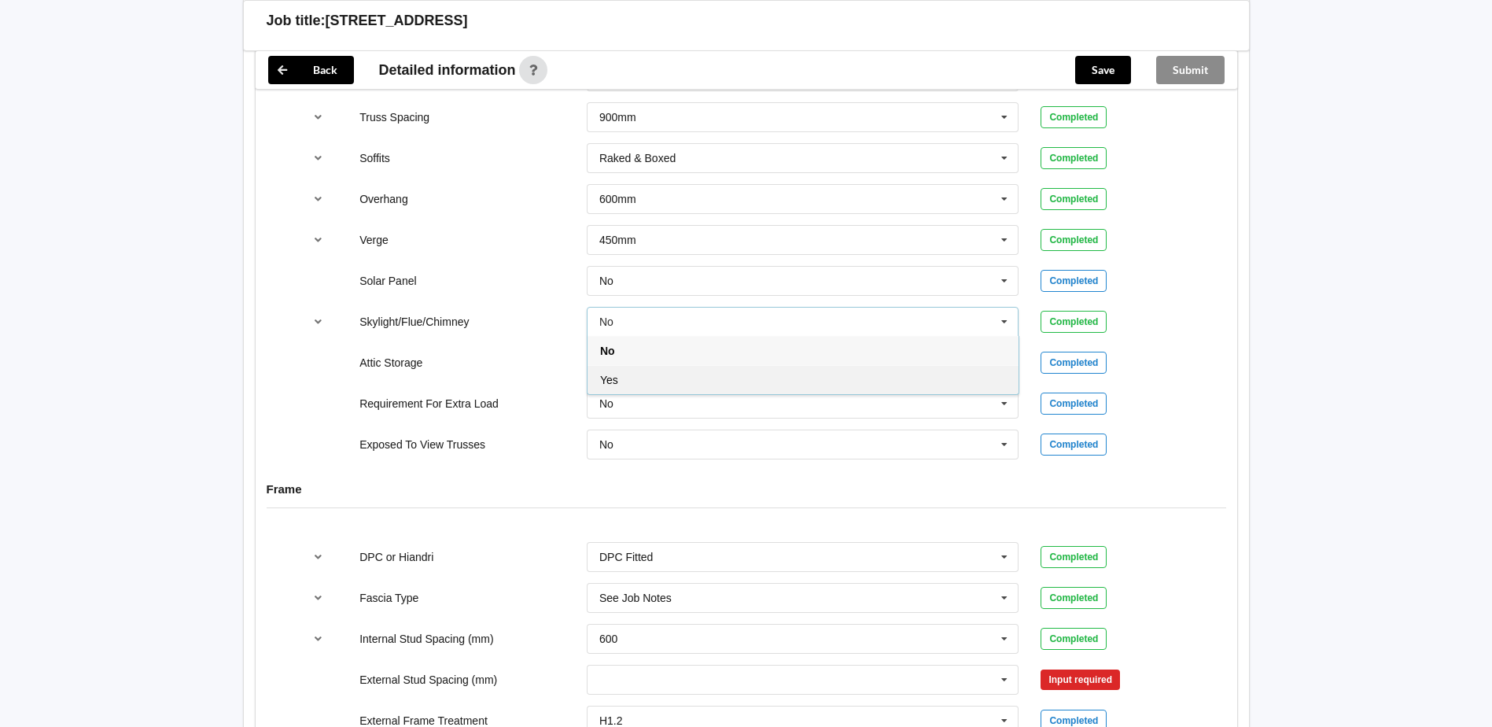
click at [771, 368] on div "Yes" at bounding box center [803, 379] width 431 height 29
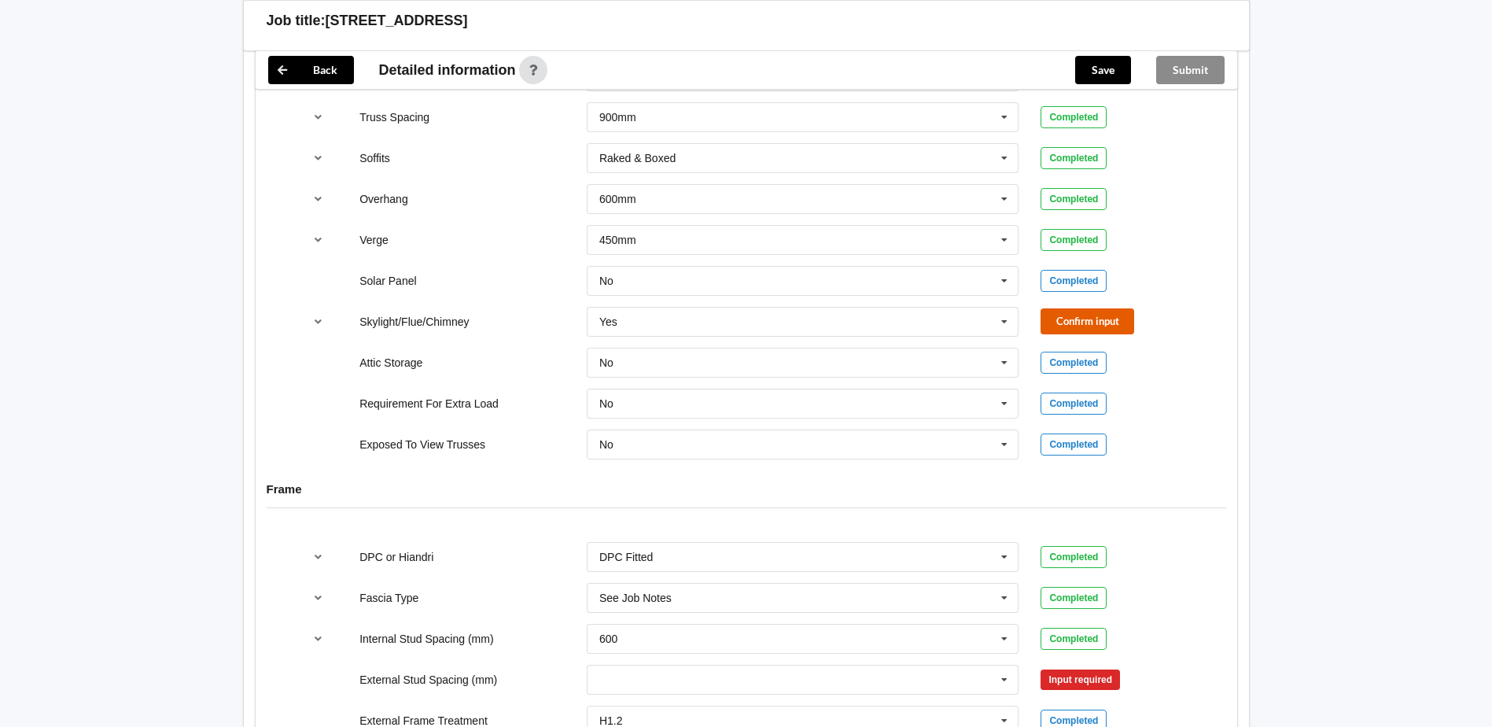
click at [1072, 309] on button "Confirm input" at bounding box center [1088, 321] width 94 height 26
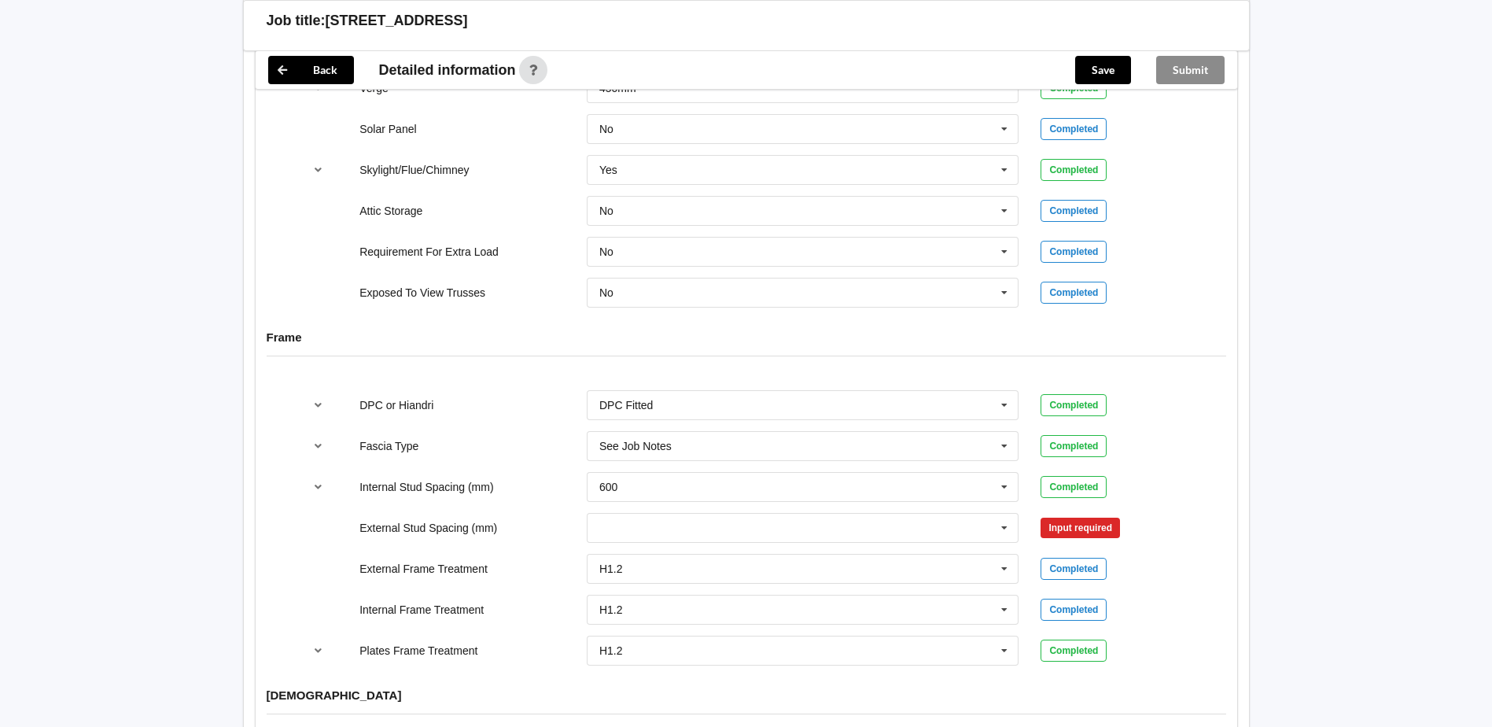
scroll to position [1416, 0]
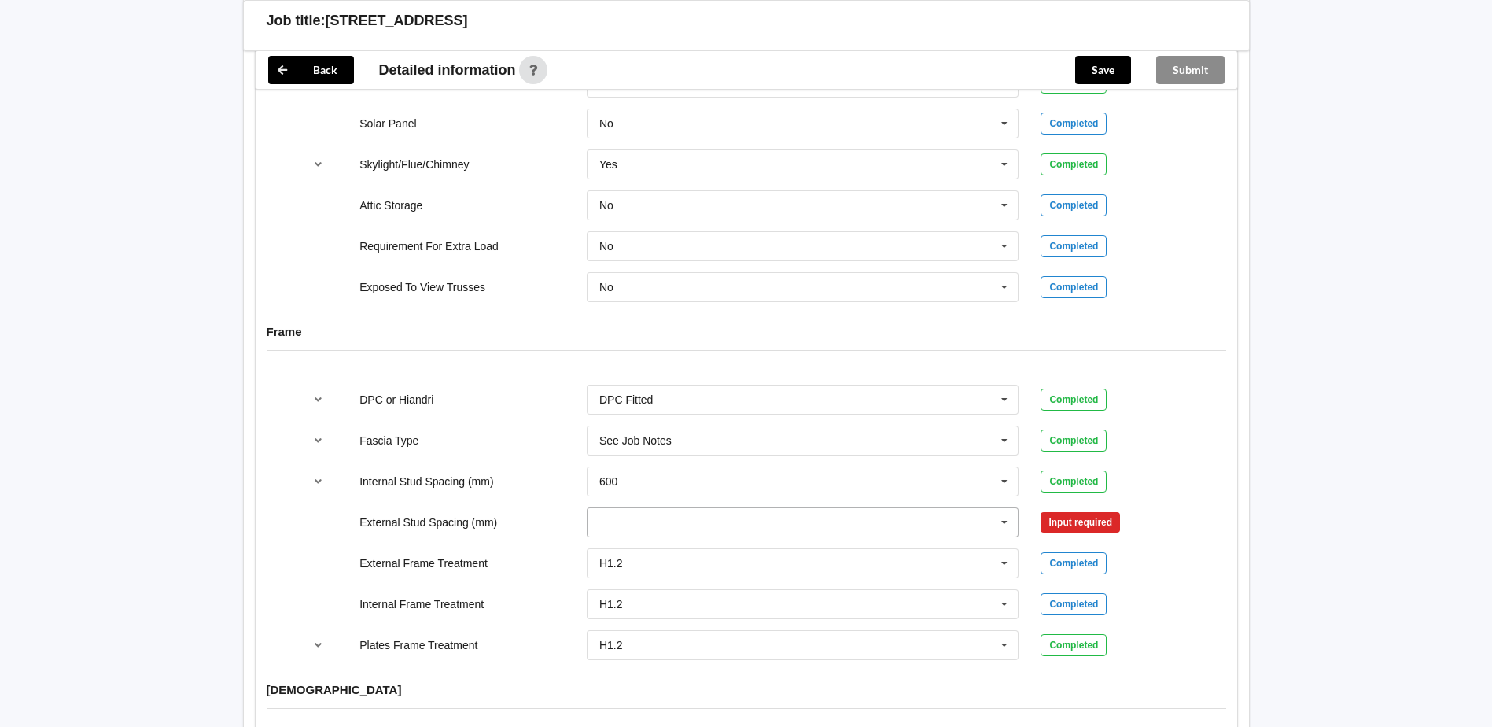
click at [1006, 509] on icon at bounding box center [1005, 522] width 24 height 29
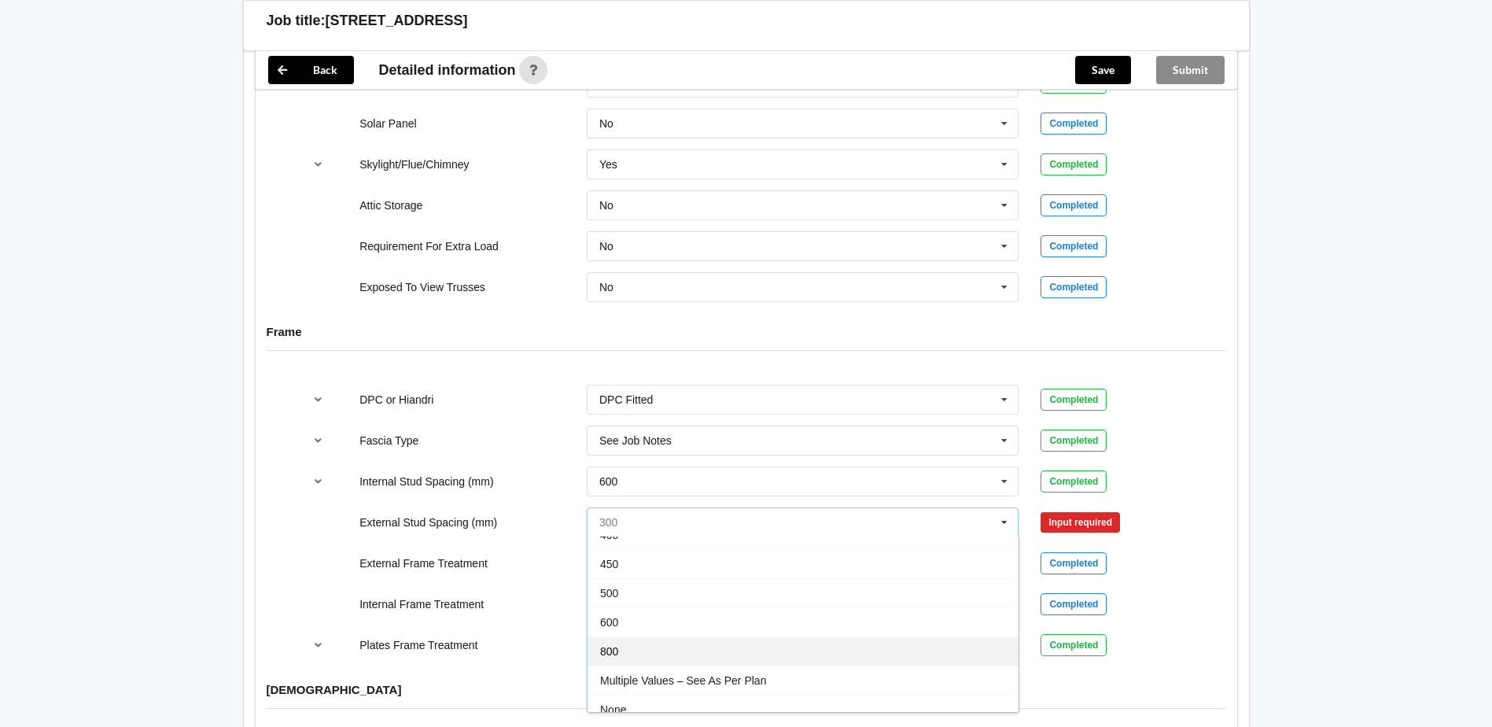
scroll to position [87, 0]
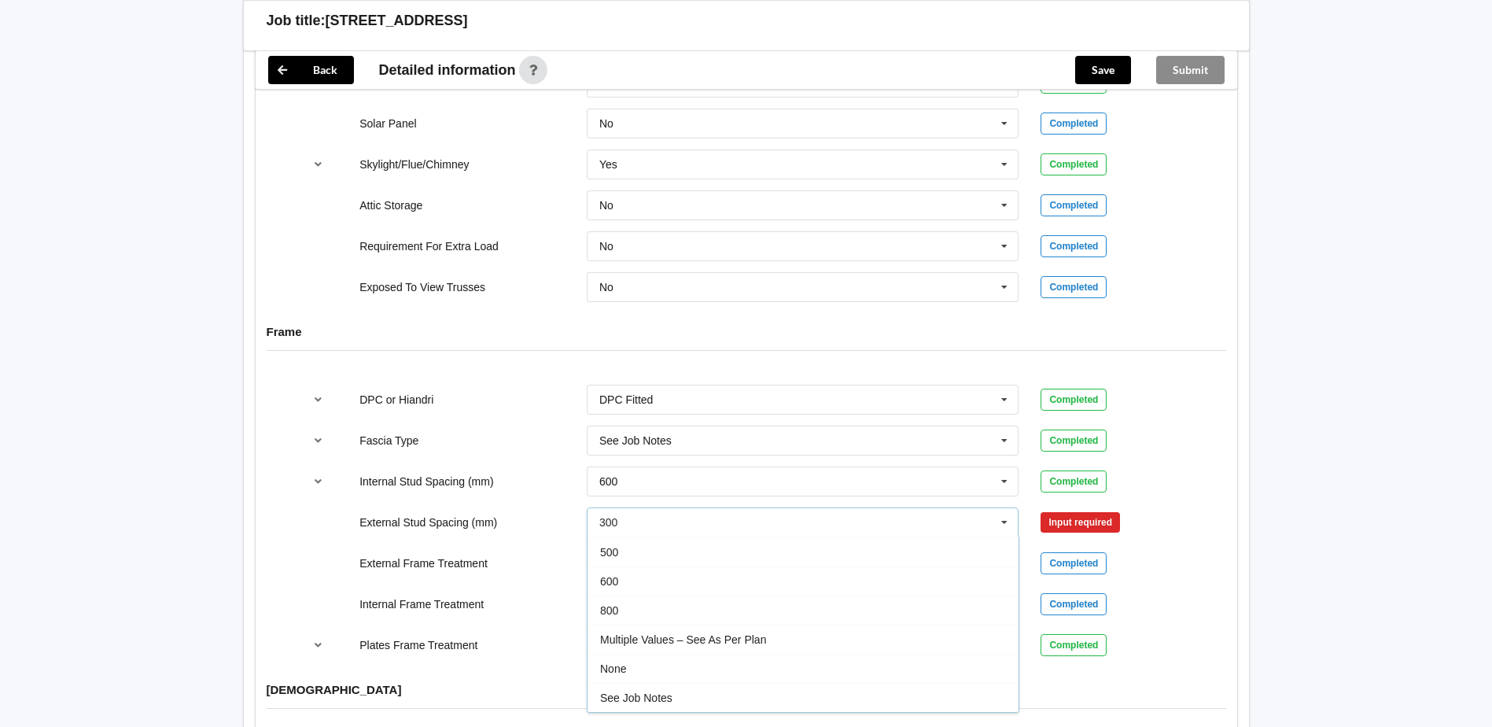
click at [755, 633] on span "Multiple Values – See As Per Plan" at bounding box center [683, 639] width 166 height 13
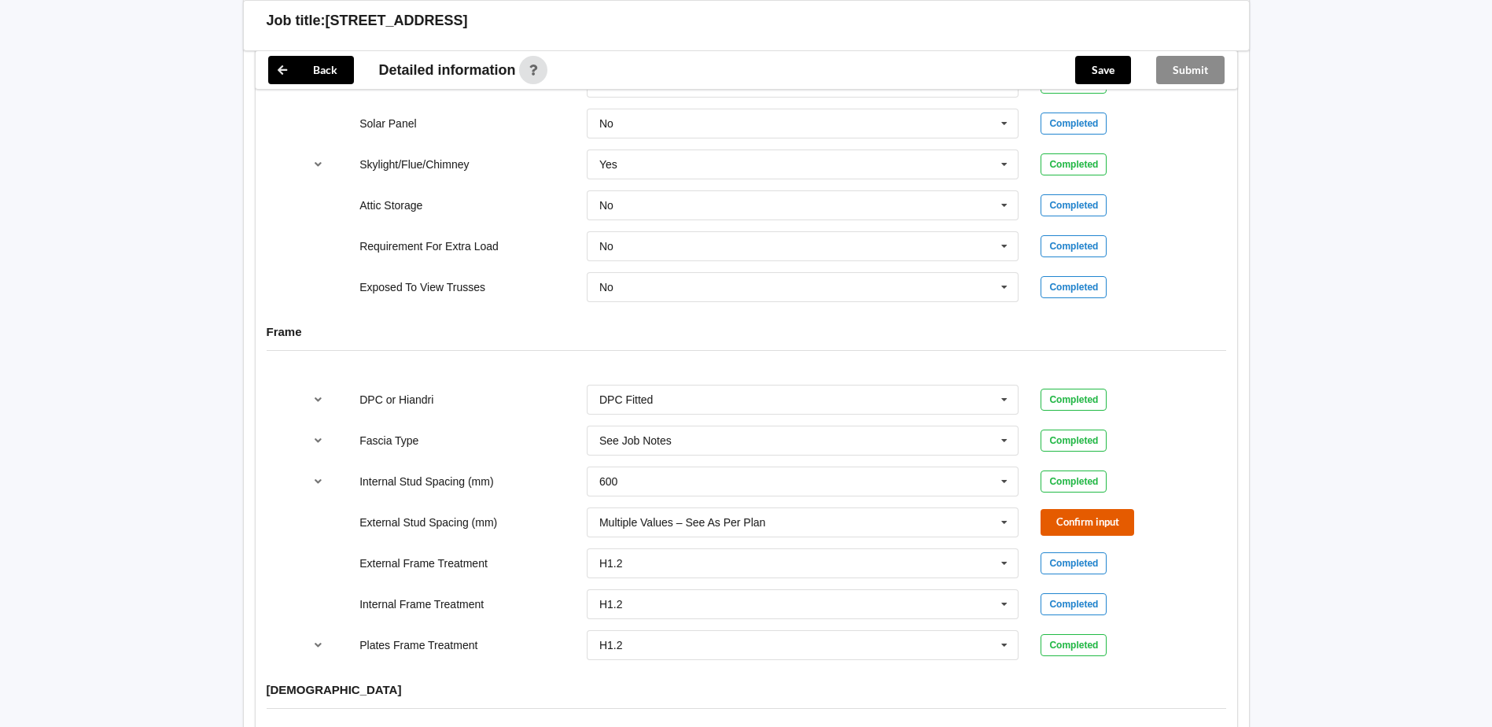
click at [1115, 509] on button "Confirm input" at bounding box center [1088, 522] width 94 height 26
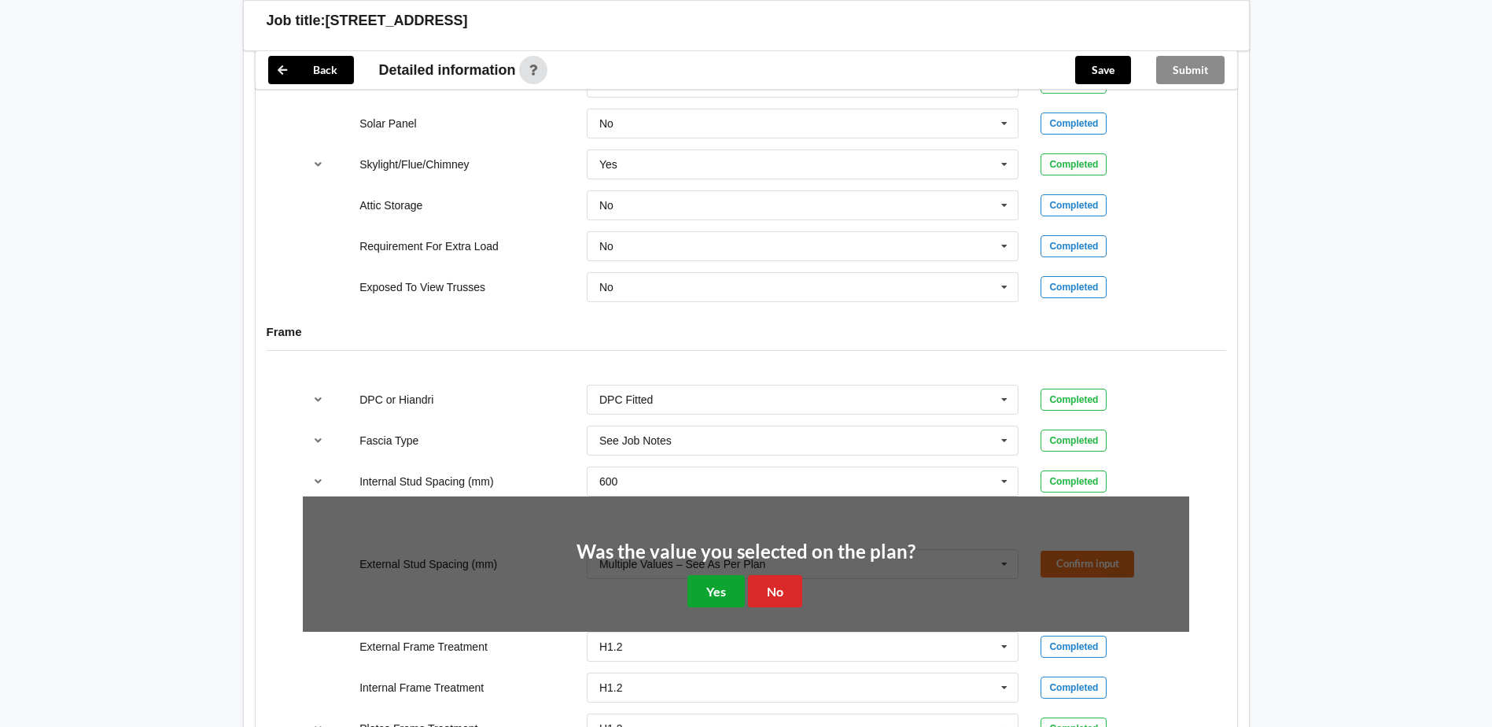
click at [730, 577] on button "Yes" at bounding box center [715, 591] width 57 height 32
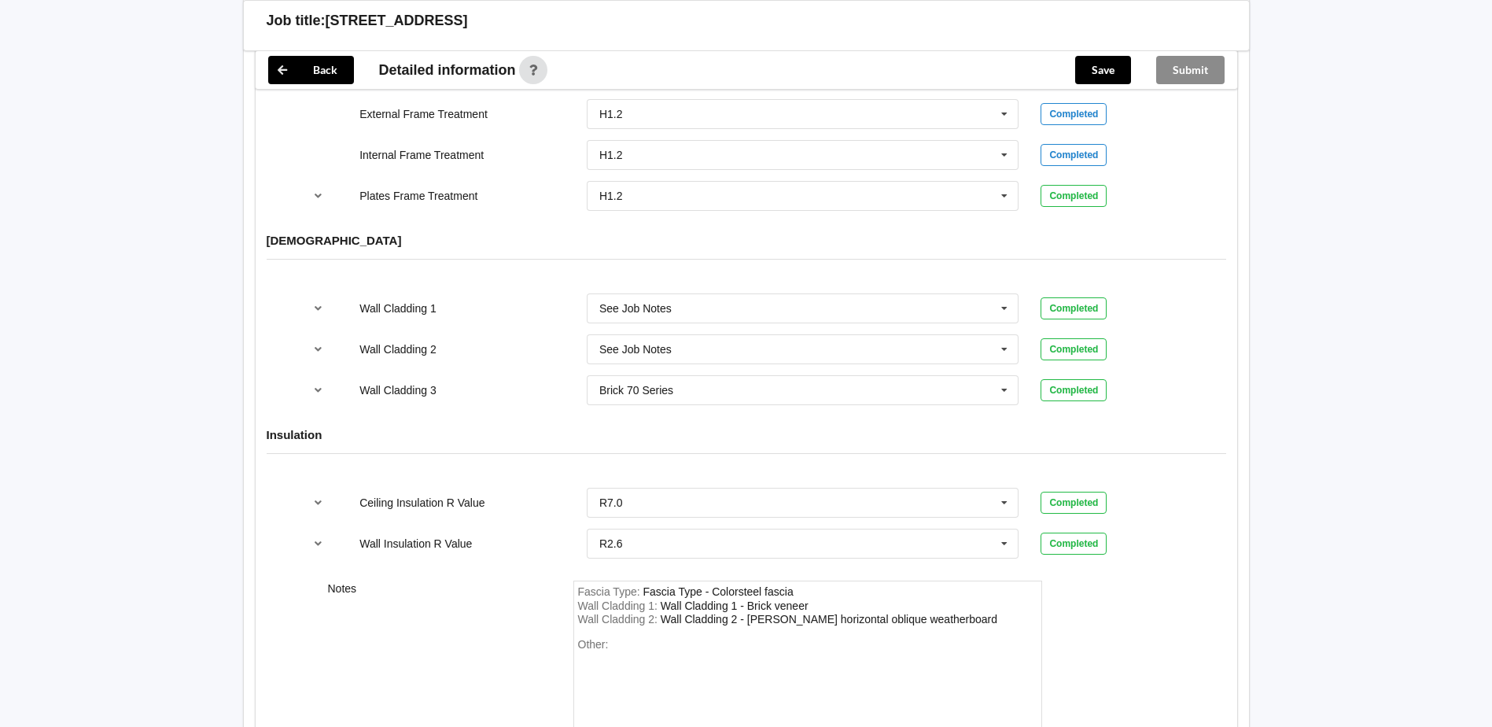
scroll to position [1888, 0]
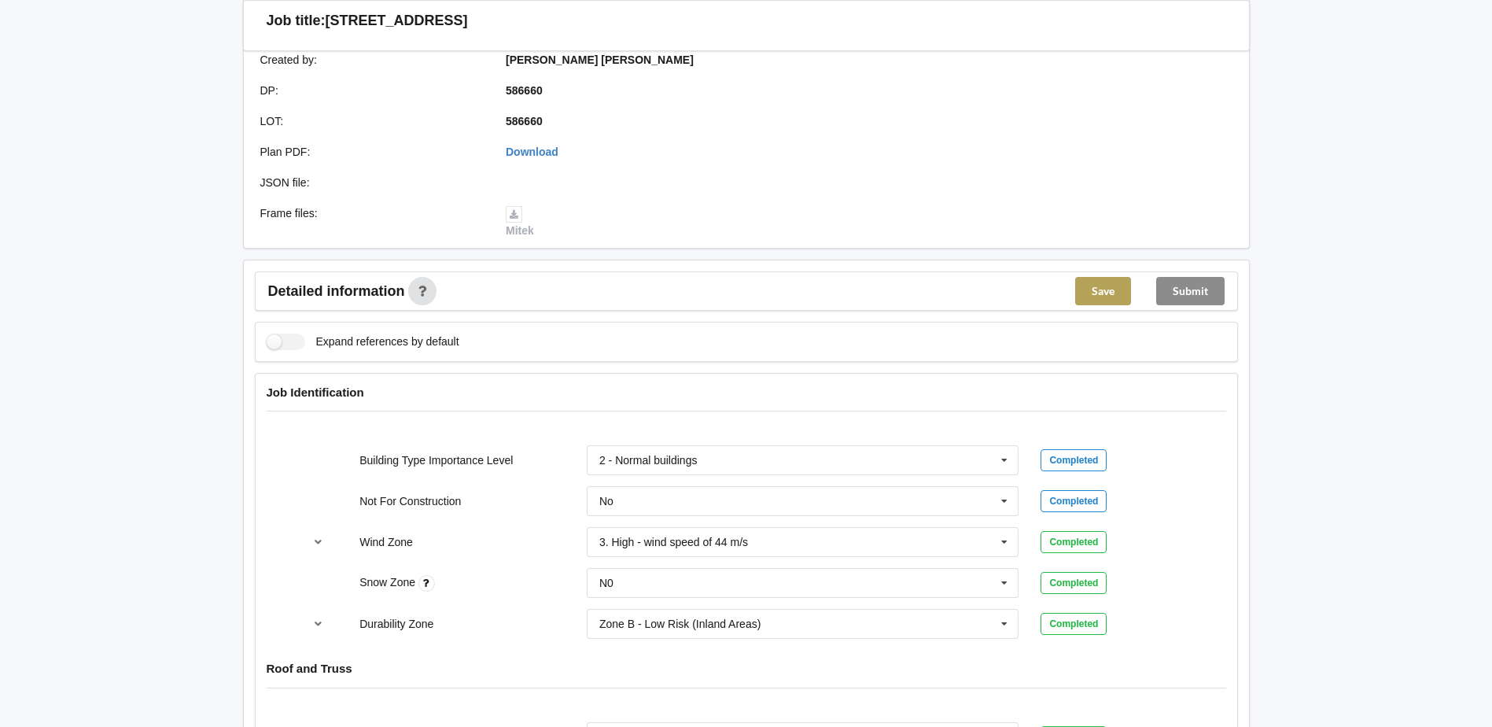
click at [1108, 277] on button "Save" at bounding box center [1103, 291] width 56 height 28
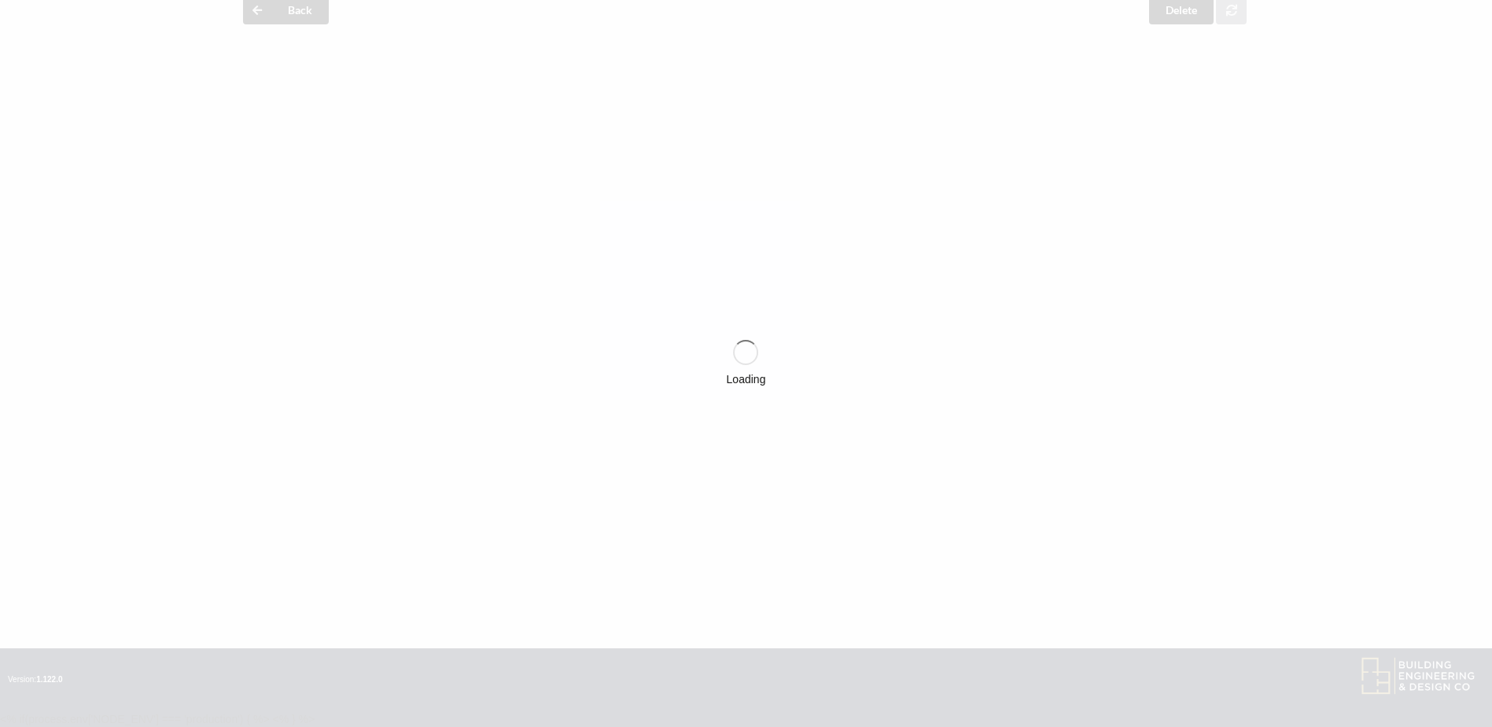
scroll to position [393, 0]
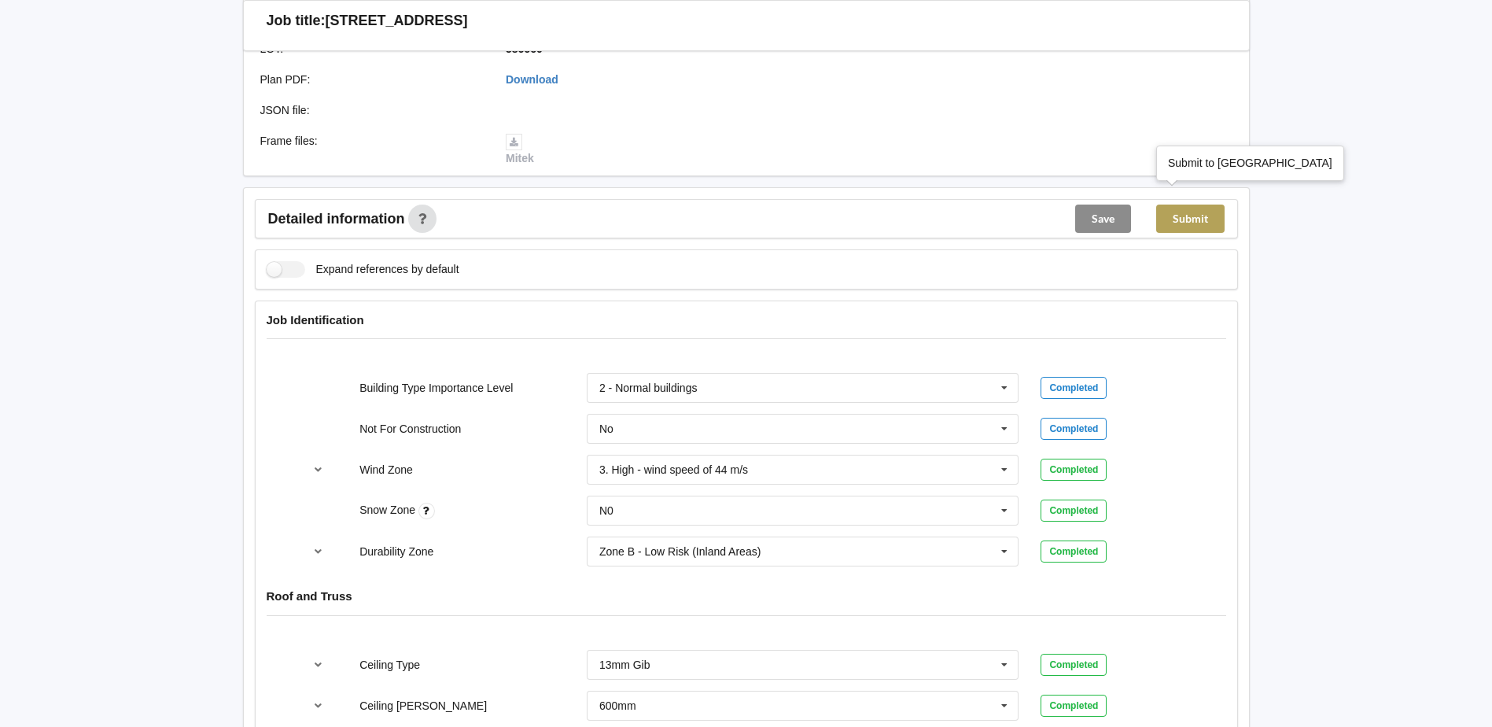
click at [1205, 205] on button "Submit" at bounding box center [1190, 219] width 68 height 28
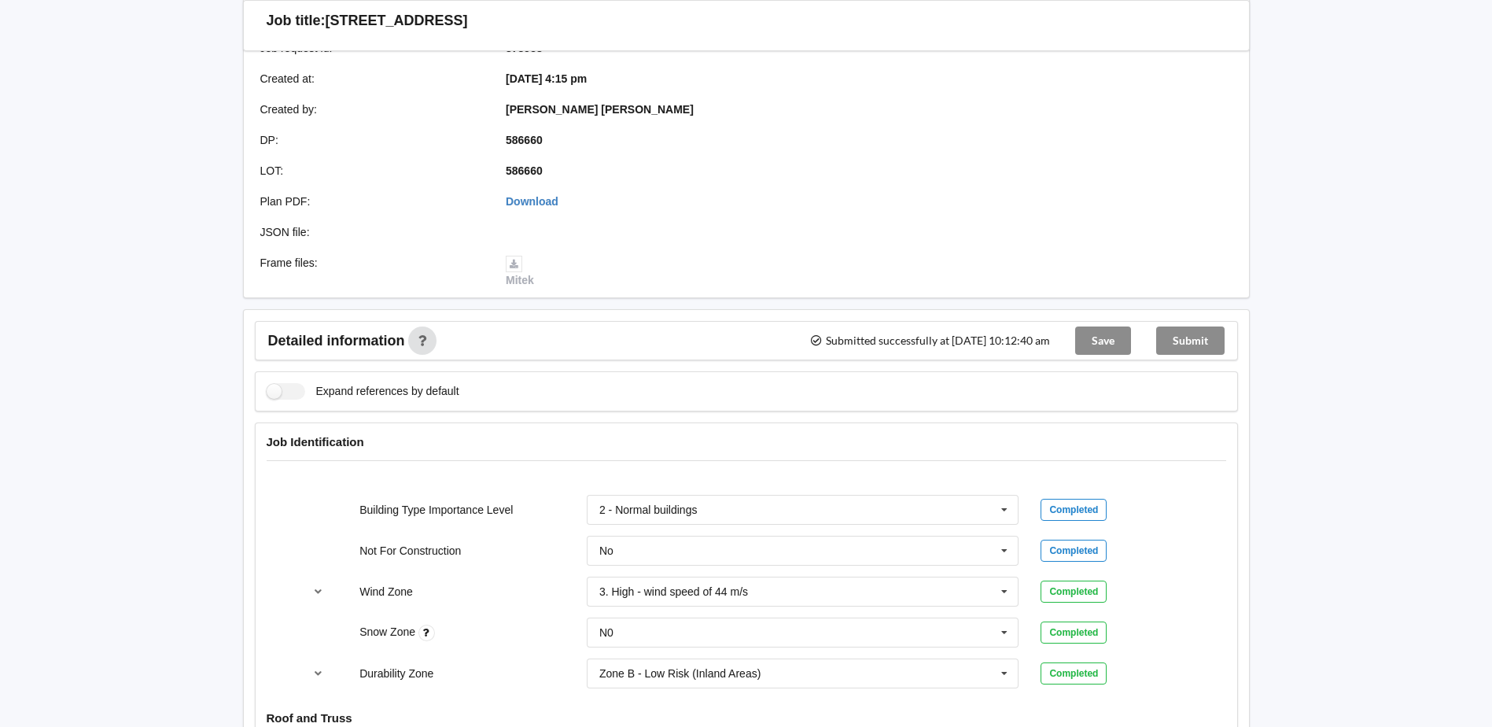
scroll to position [157, 0]
